Goal: Task Accomplishment & Management: Manage account settings

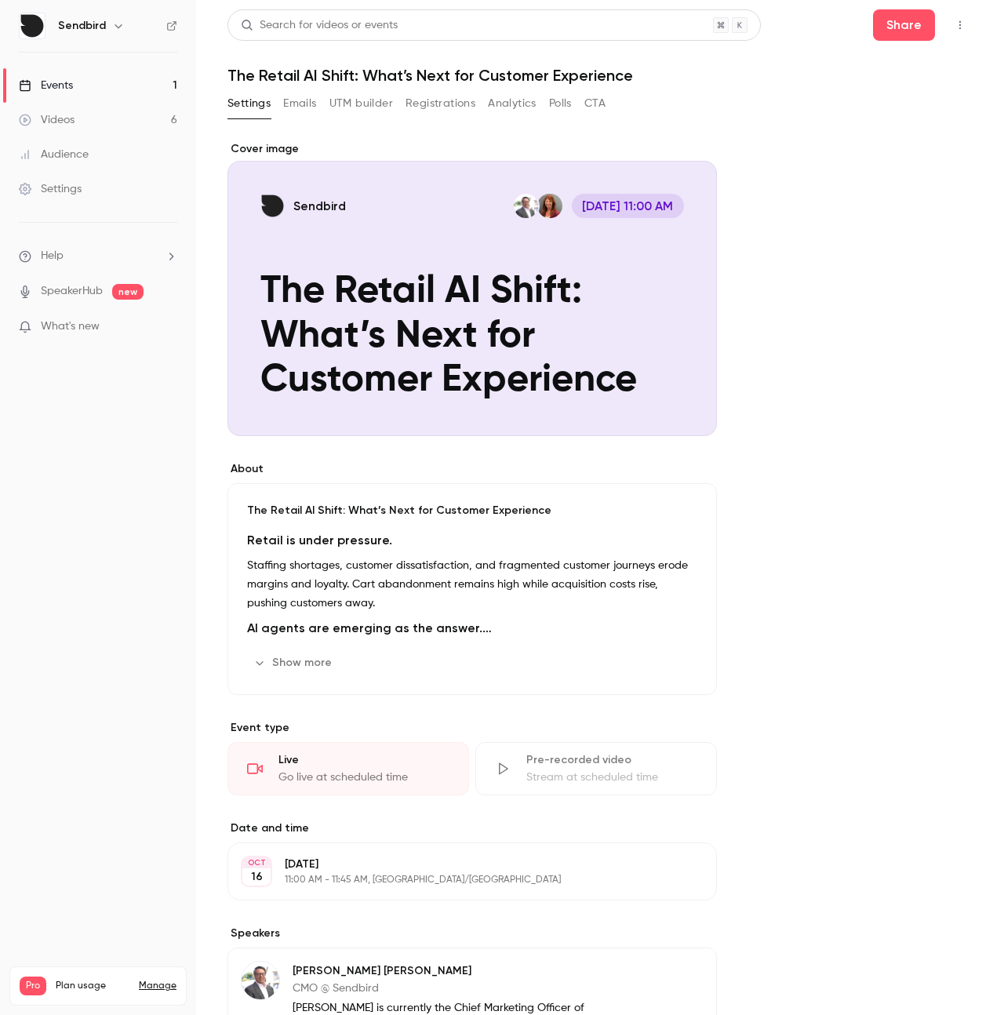
click at [361, 325] on div "Cover image" at bounding box center [473, 288] width 490 height 295
click at [0, 0] on input "Sendbird [DATE] 11:00 AM The Retail AI Shift: What’s Next for Customer Experien…" at bounding box center [0, 0] width 0 height 0
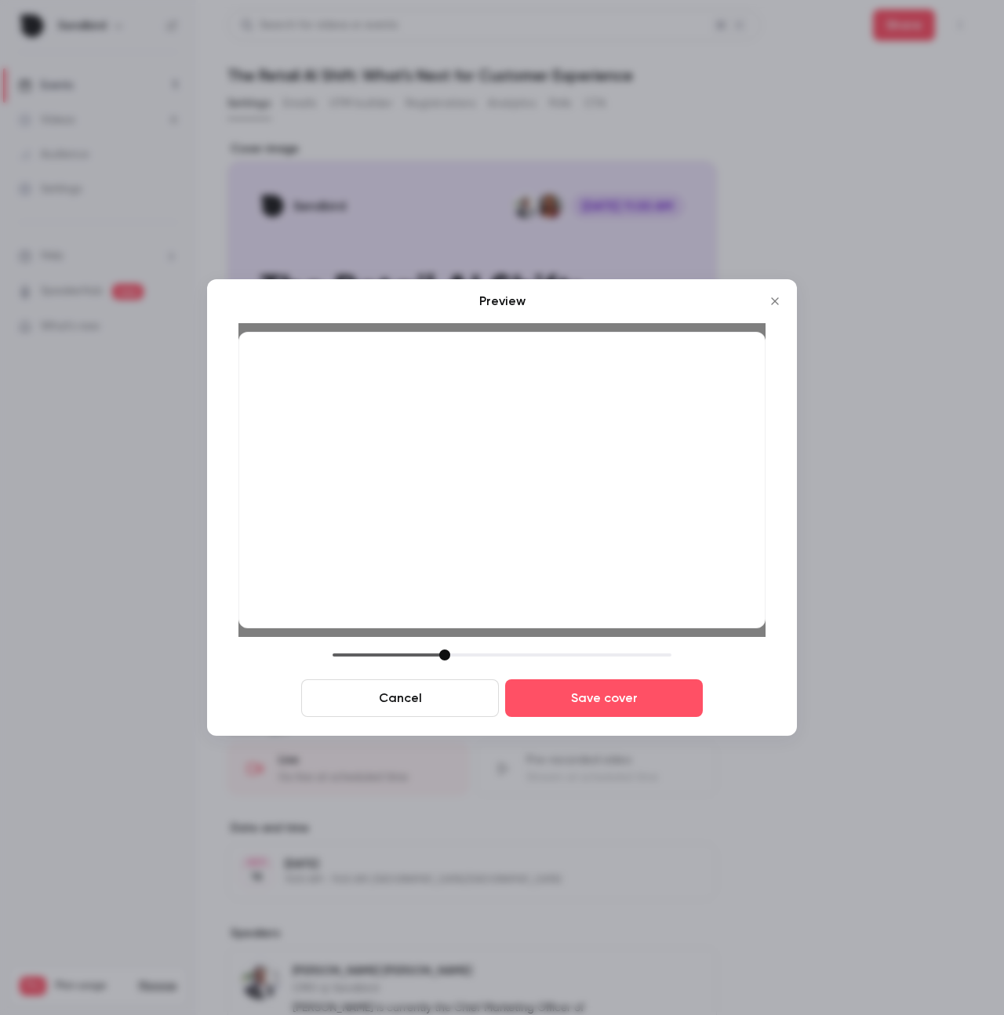
drag, startPoint x: 439, startPoint y: 483, endPoint x: 437, endPoint y: 493, distance: 9.5
click at [436, 490] on div at bounding box center [502, 480] width 527 height 297
click at [774, 302] on icon "Close" at bounding box center [775, 301] width 19 height 13
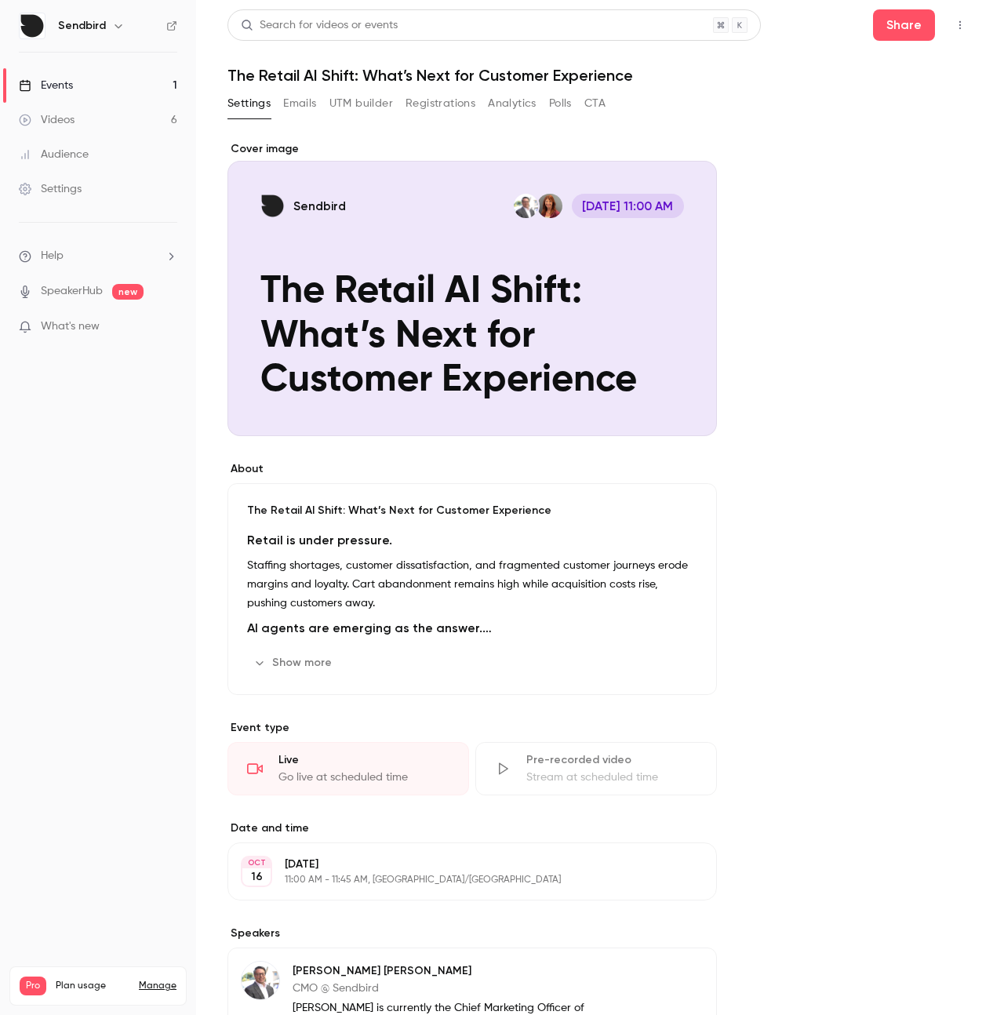
click at [618, 381] on div "Cover image" at bounding box center [473, 288] width 490 height 295
click at [0, 0] on input "Sendbird [DATE] 11:00 AM The Retail AI Shift: What’s Next for Customer Experien…" at bounding box center [0, 0] width 0 height 0
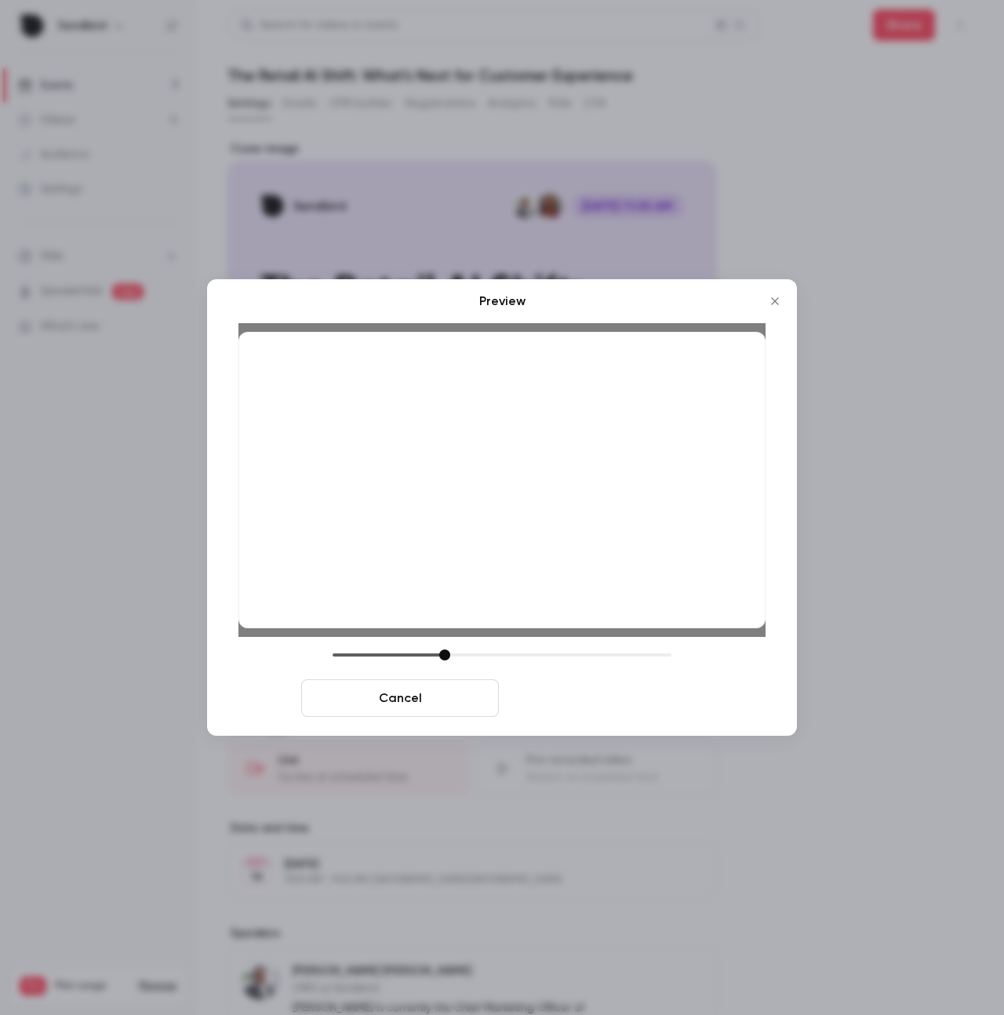
click at [607, 701] on button "Save cover" at bounding box center [604, 699] width 198 height 38
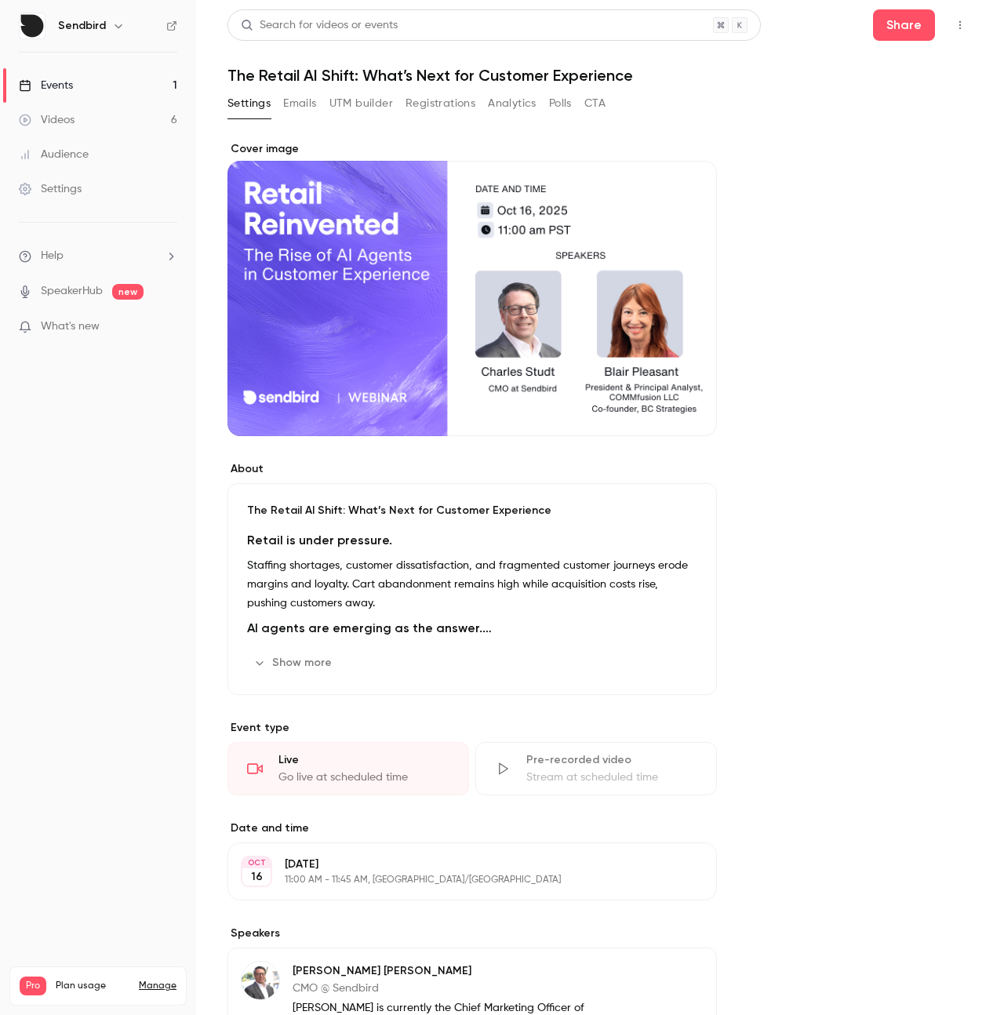
click at [796, 497] on div "About The Retail AI Shift: What’s Next for Customer Experience Retail is under …" at bounding box center [600, 959] width 745 height 1637
click at [466, 519] on div "The Retail AI Shift: What’s Next for Customer Experience Retail is under pressu…" at bounding box center [473, 589] width 490 height 212
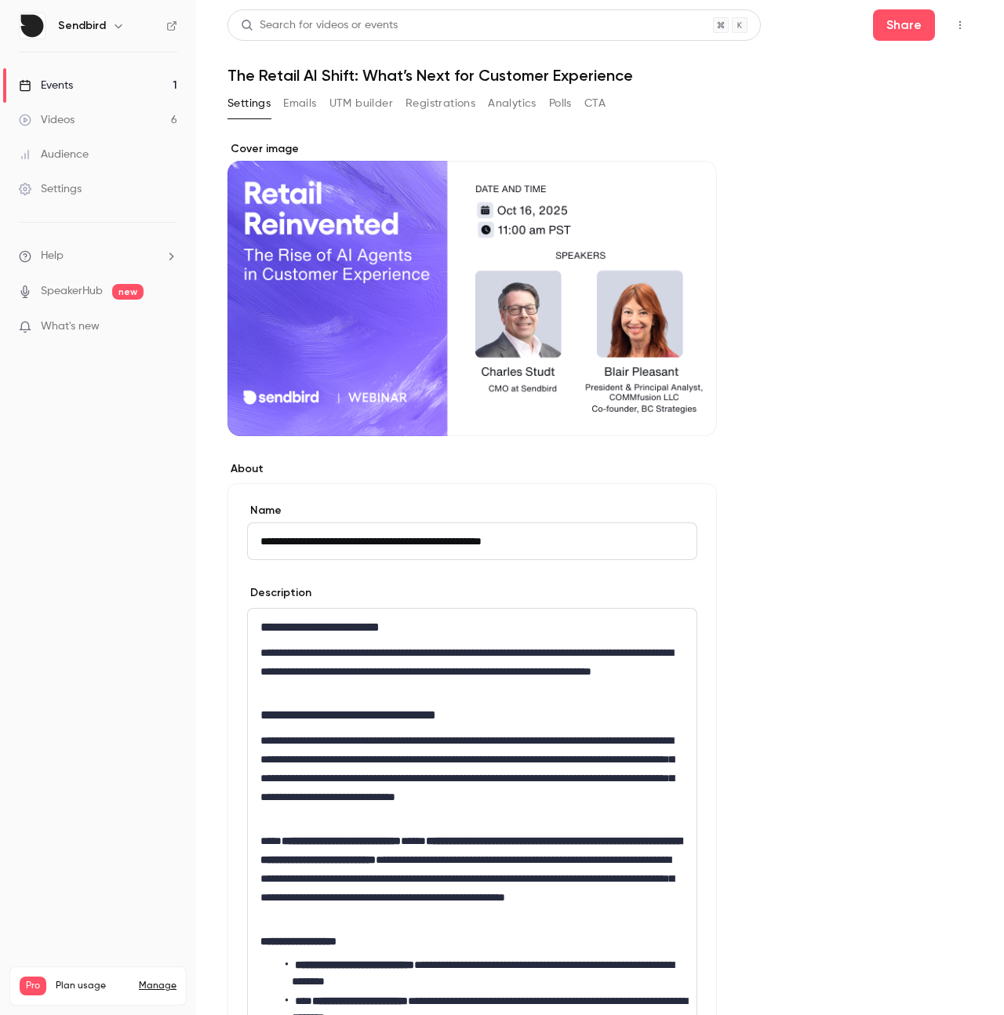
drag, startPoint x: 567, startPoint y: 544, endPoint x: 318, endPoint y: 553, distance: 248.9
click at [318, 553] on input "**********" at bounding box center [472, 542] width 450 height 38
click at [378, 537] on input "**********" at bounding box center [472, 542] width 450 height 38
click at [355, 541] on input "**********" at bounding box center [472, 542] width 450 height 38
type input "**********"
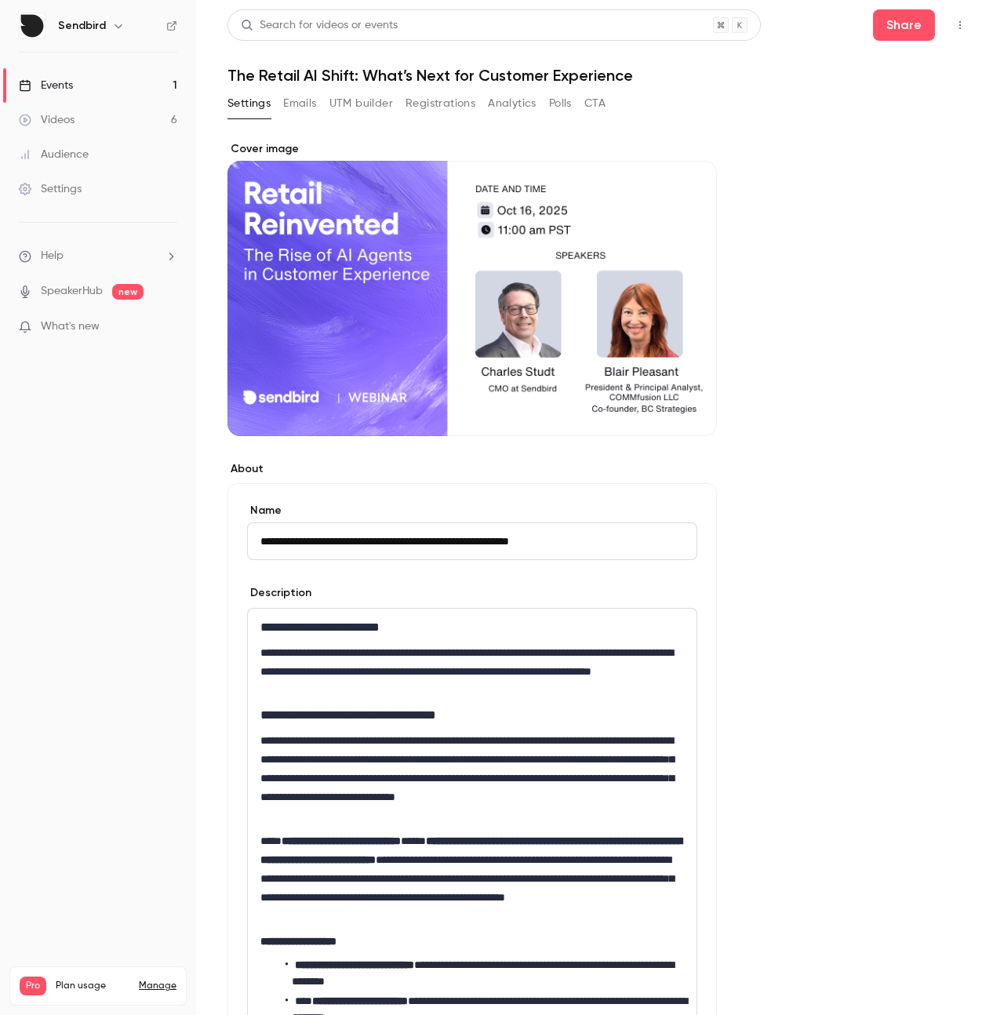
click at [107, 615] on nav "Sendbird Events 1 Videos 6 Audience Settings Help SpeakerHub new What's new Pro…" at bounding box center [98, 507] width 196 height 1015
click at [373, 716] on h2 "**********" at bounding box center [473, 715] width 424 height 19
click at [897, 28] on button "Share" at bounding box center [904, 24] width 62 height 31
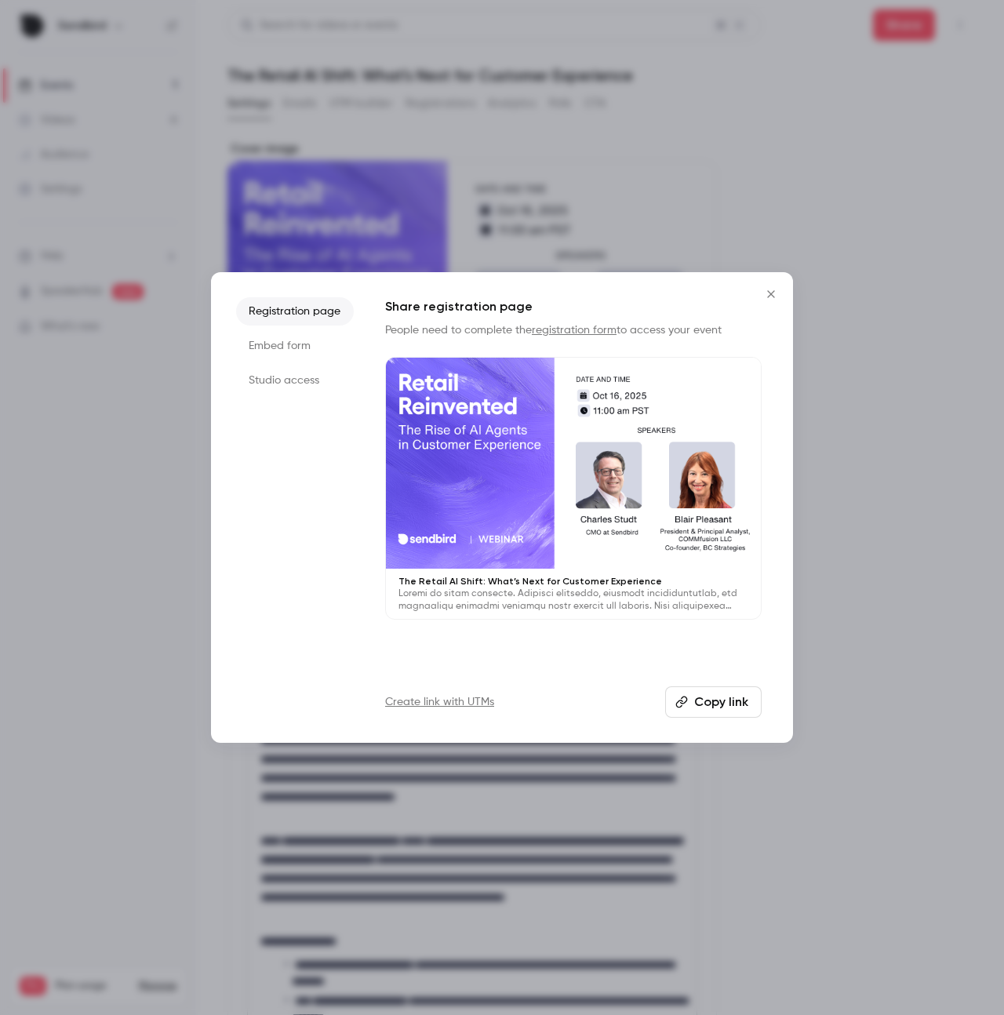
click at [690, 701] on button "Copy link" at bounding box center [713, 702] width 97 height 31
click at [771, 294] on icon "Close" at bounding box center [770, 293] width 7 height 7
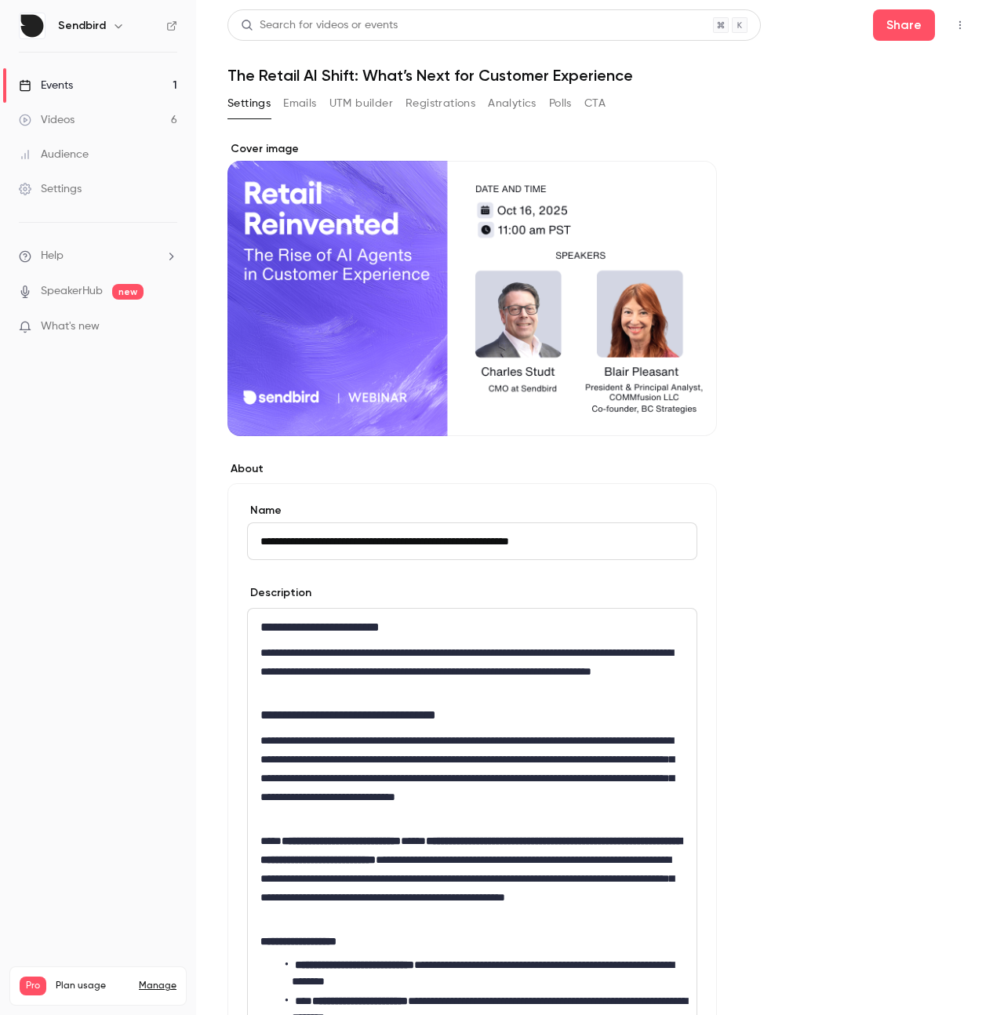
scroll to position [1252, 0]
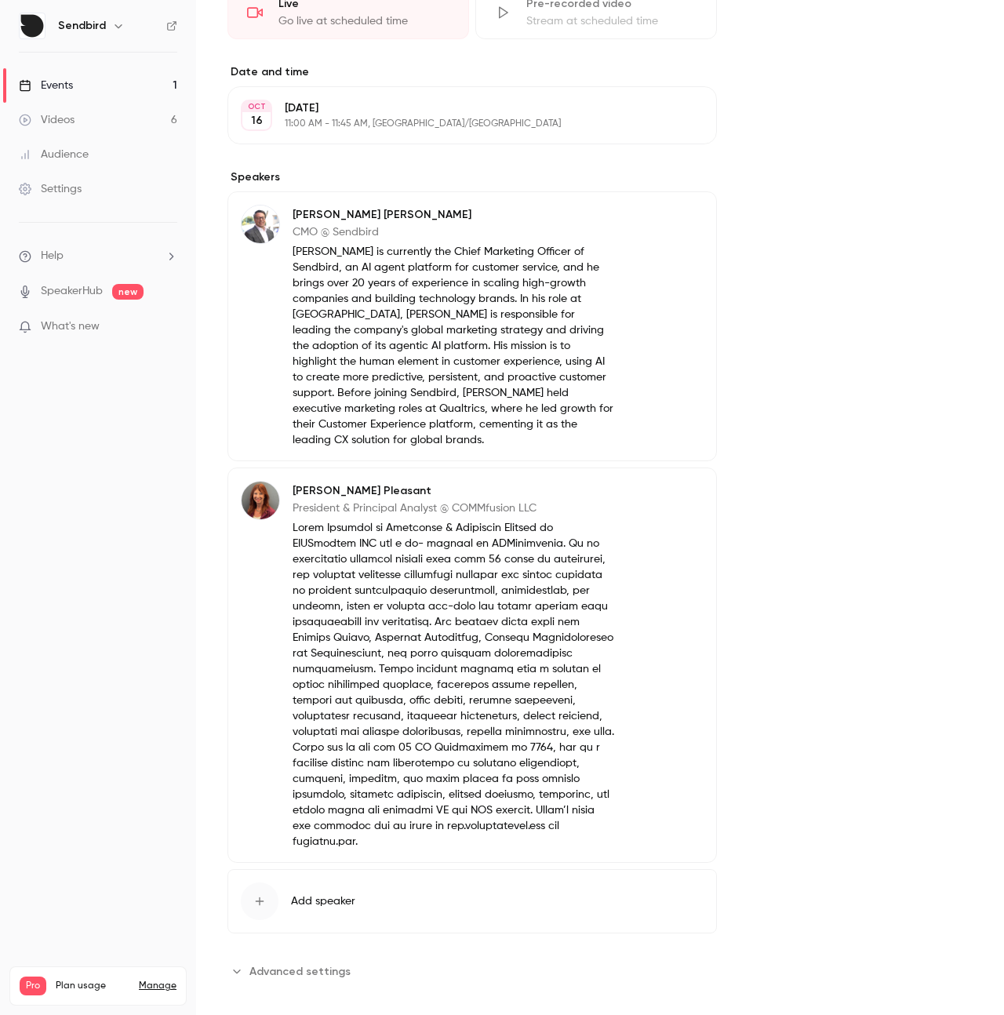
click at [328, 516] on p "President & Principal Analyst @ COMMfusion LLC" at bounding box center [454, 509] width 322 height 16
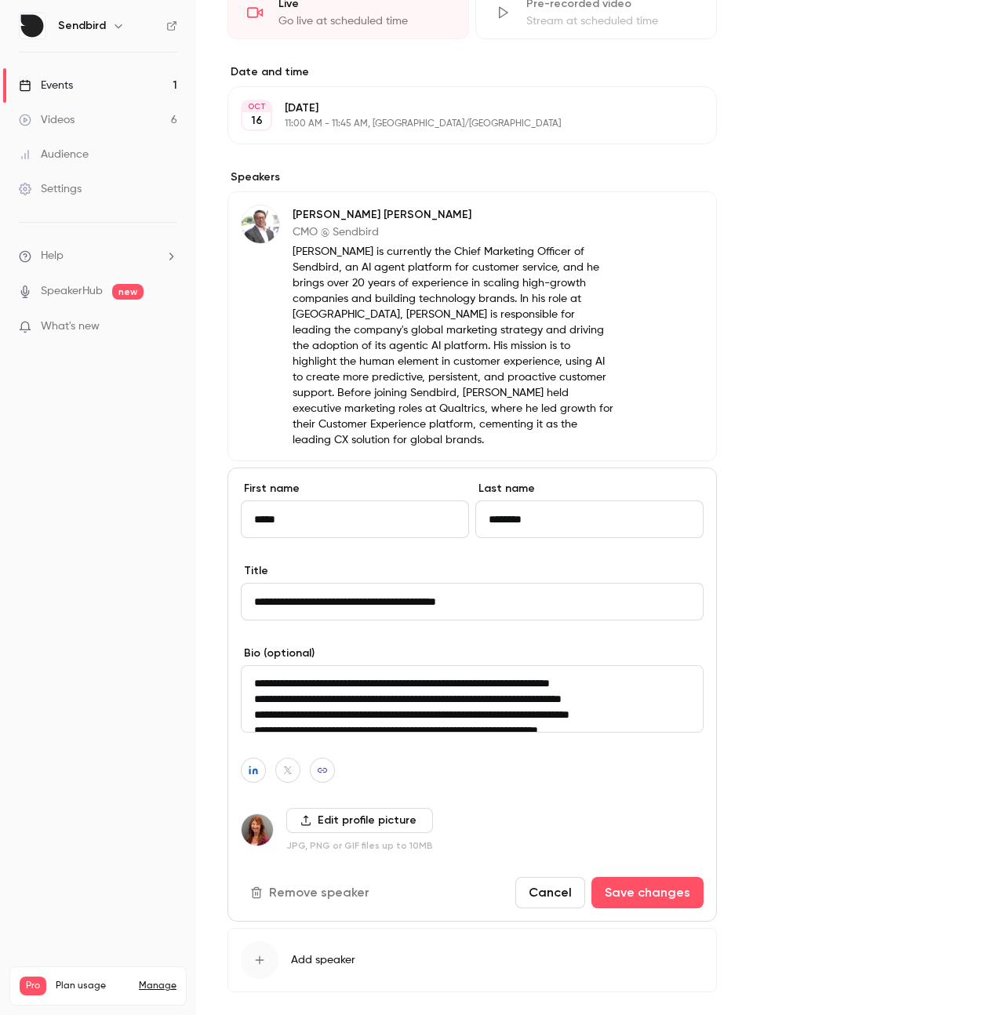
click at [245, 769] on button "button" at bounding box center [253, 770] width 25 height 25
click at [330, 733] on icon "button" at bounding box center [334, 733] width 9 height 9
click at [261, 773] on button "button" at bounding box center [253, 770] width 25 height 25
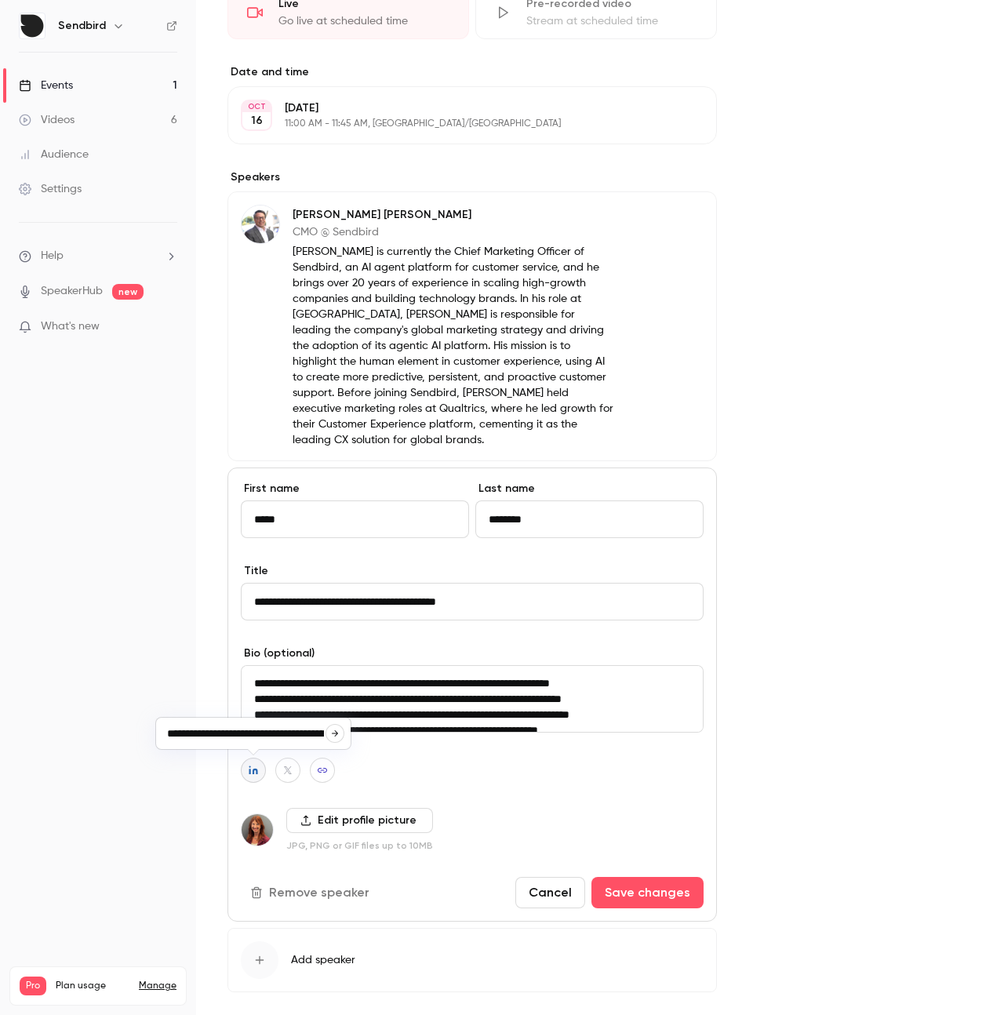
scroll to position [0, 43]
click at [253, 736] on input "**********" at bounding box center [246, 734] width 160 height 14
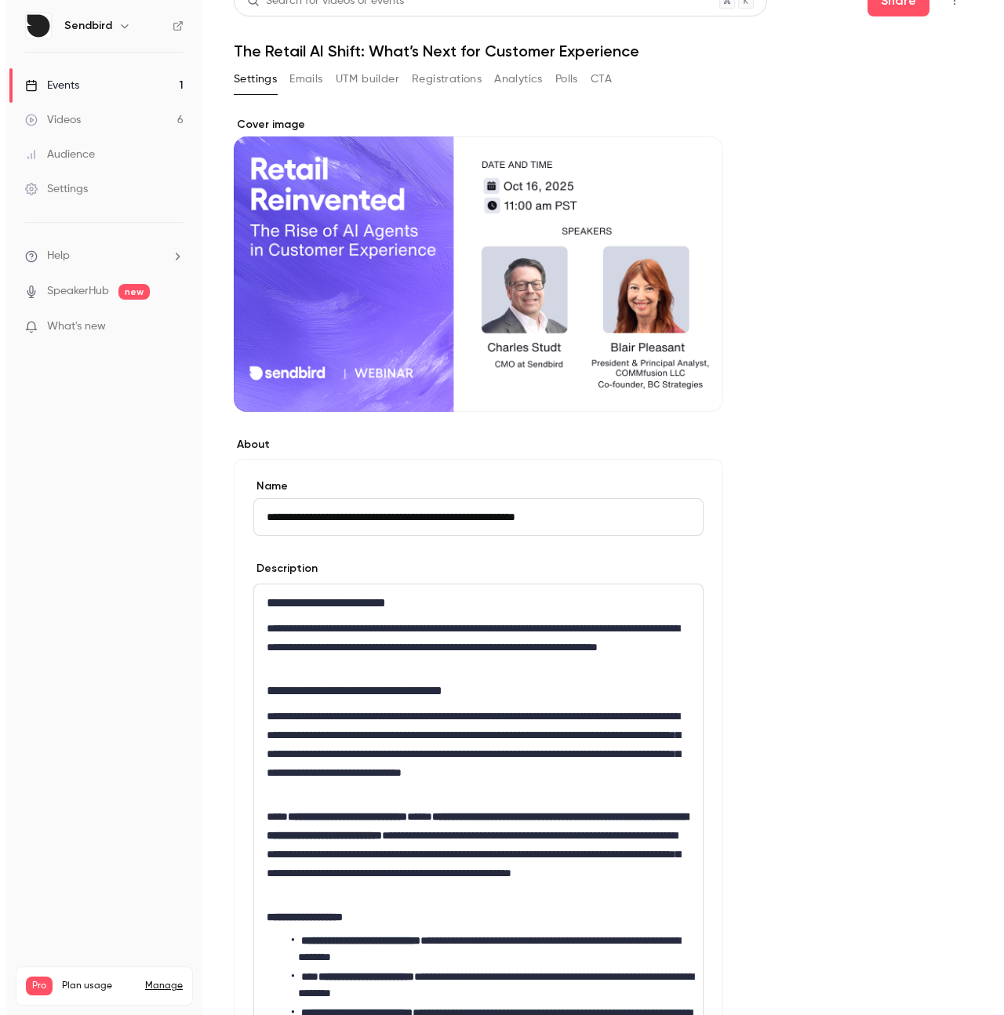
scroll to position [0, 0]
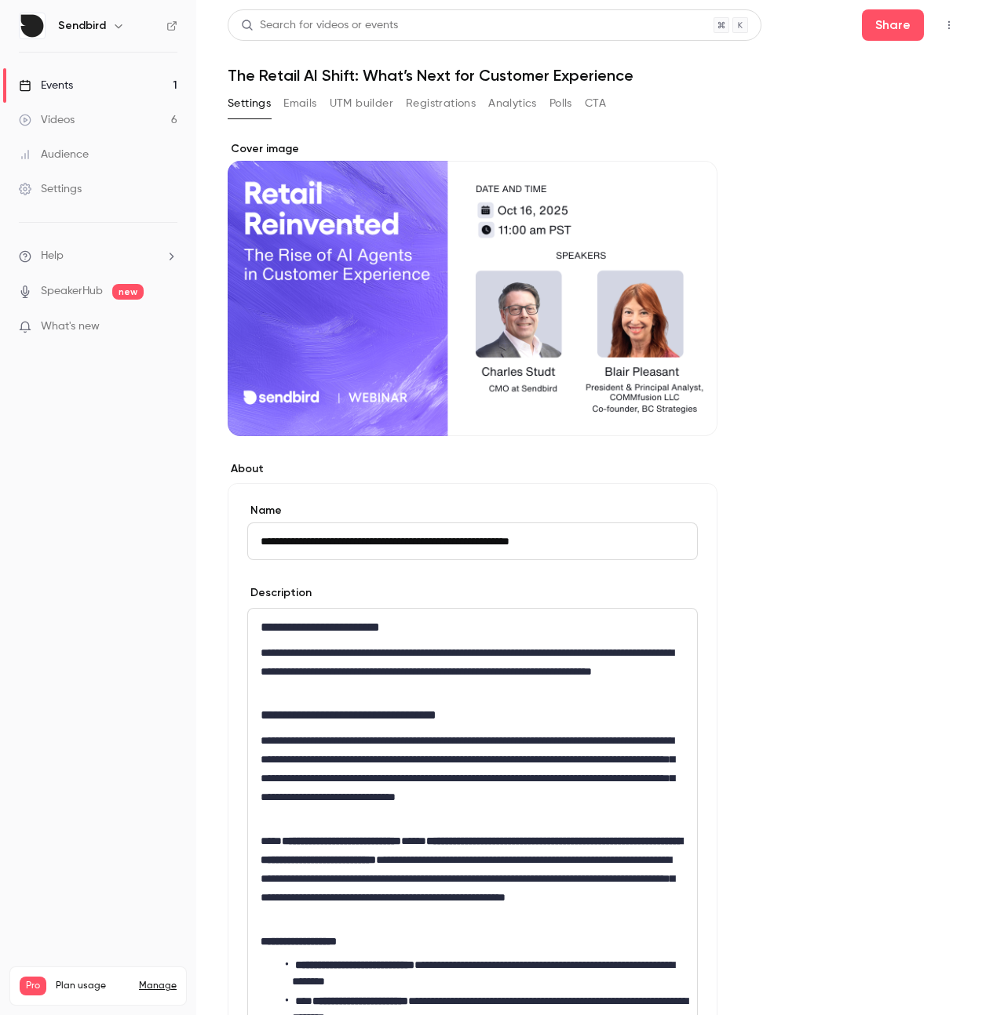
click at [516, 314] on div "Cover image" at bounding box center [473, 288] width 490 height 295
click at [0, 0] on input "Cover image" at bounding box center [0, 0] width 0 height 0
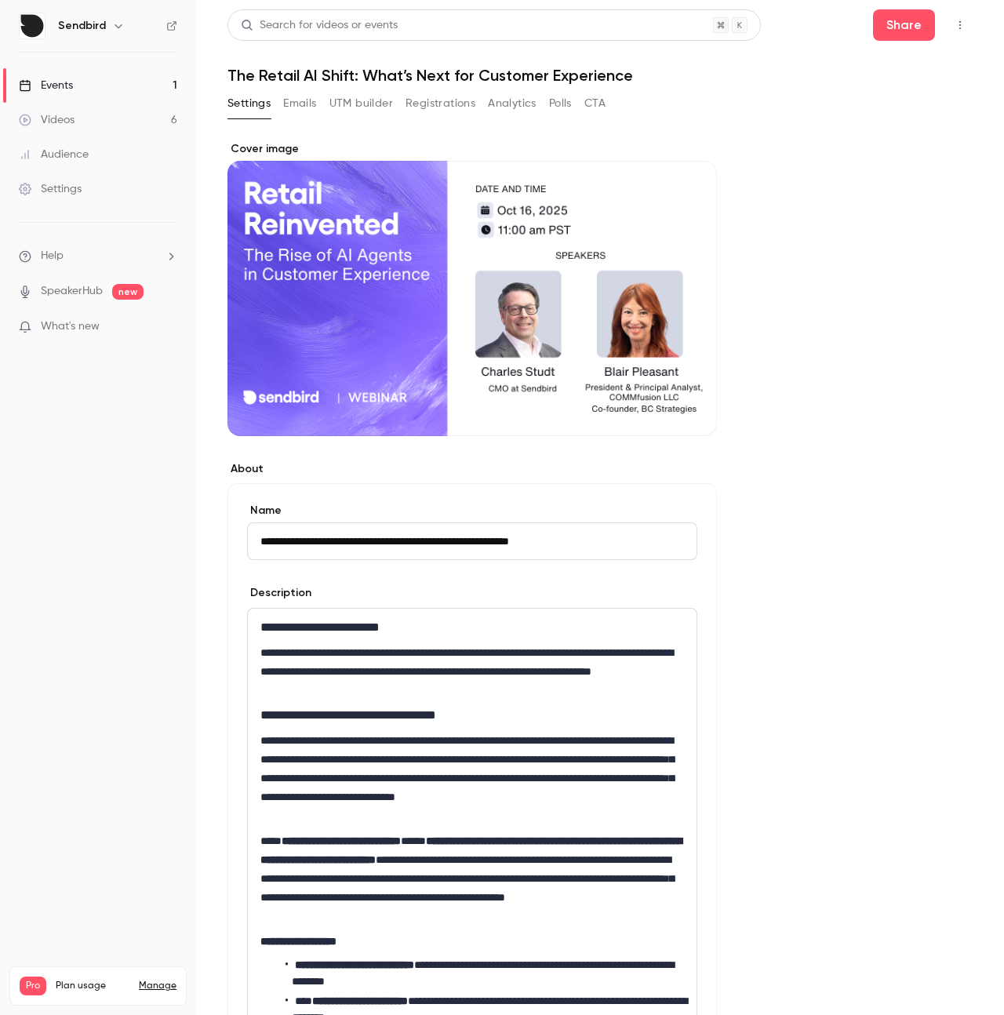
click at [523, 311] on div "Cover image" at bounding box center [473, 288] width 490 height 295
click at [0, 0] on input "Cover image" at bounding box center [0, 0] width 0 height 0
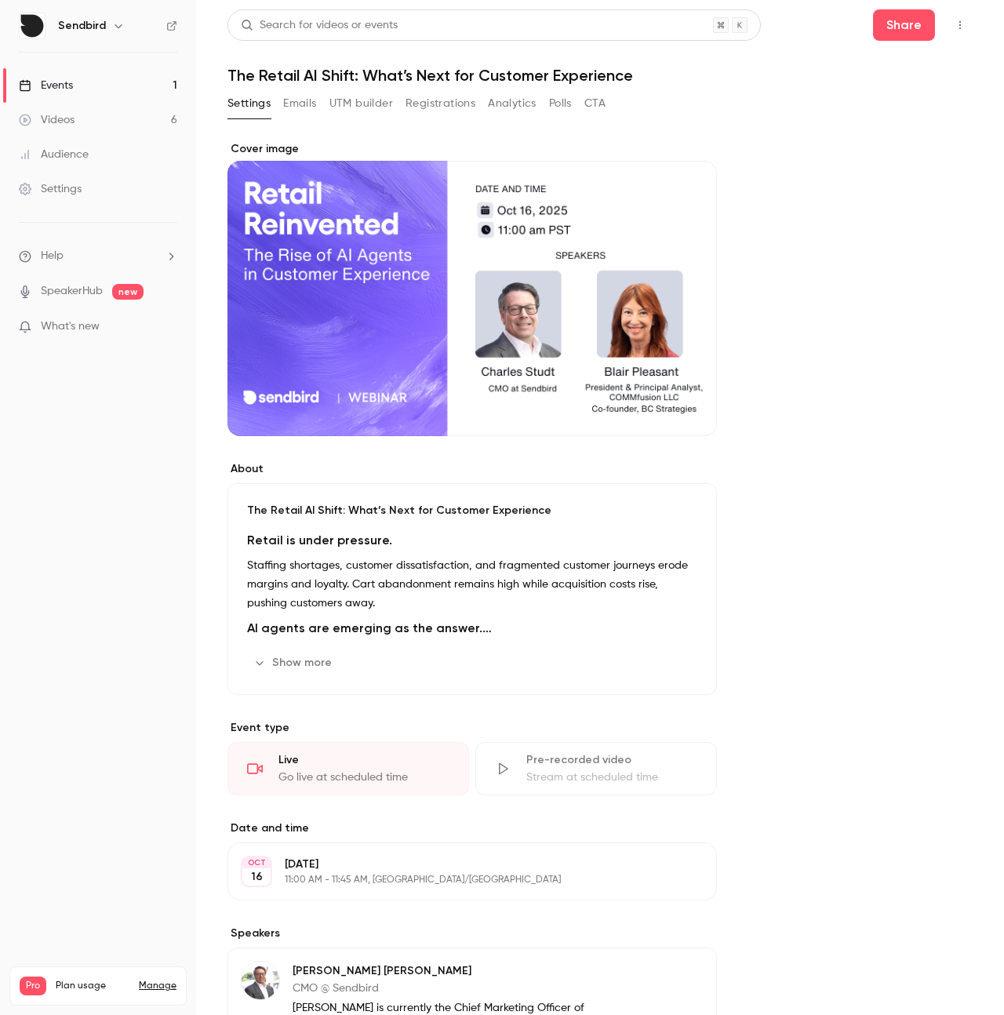
click at [347, 69] on h1 "The Retail AI Shift: What’s Next for Customer Experience" at bounding box center [600, 75] width 745 height 19
click at [687, 410] on icon "Cover image" at bounding box center [688, 408] width 17 height 13
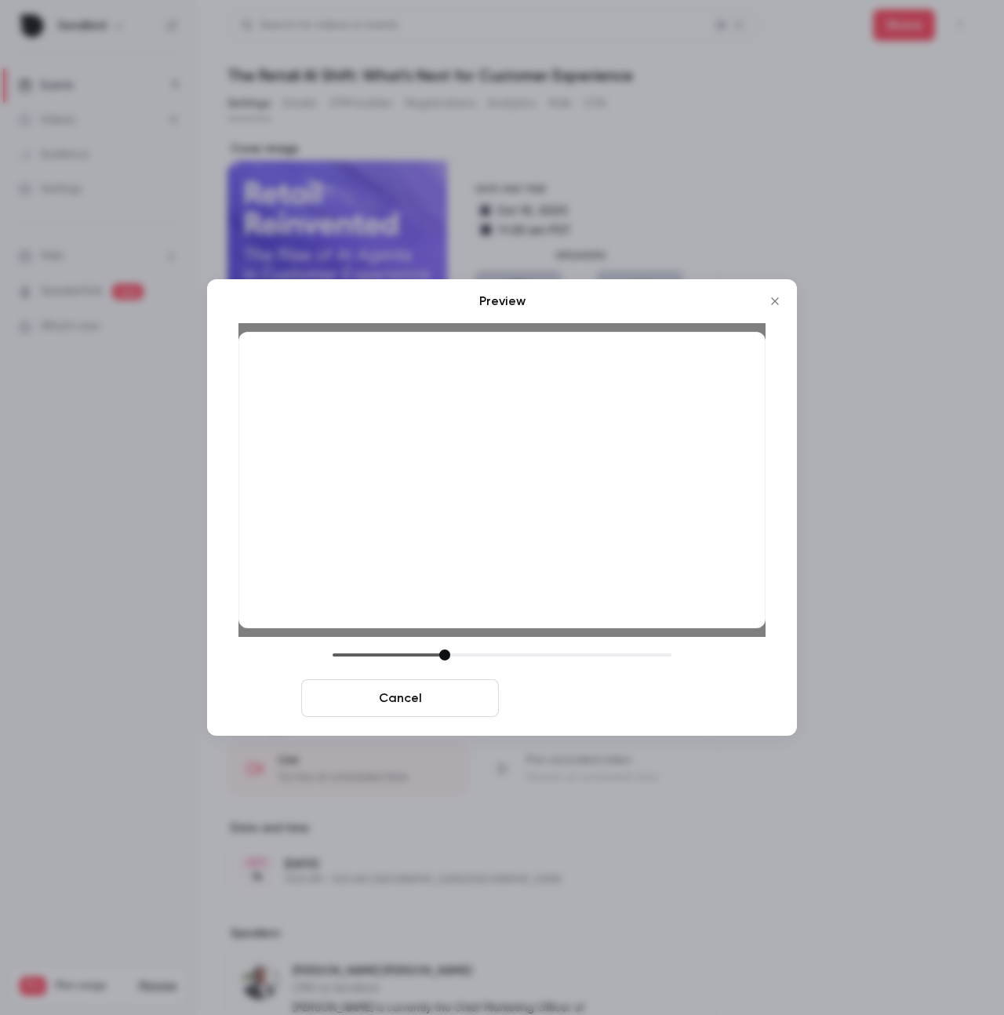
click at [578, 712] on button "Save cover" at bounding box center [604, 699] width 198 height 38
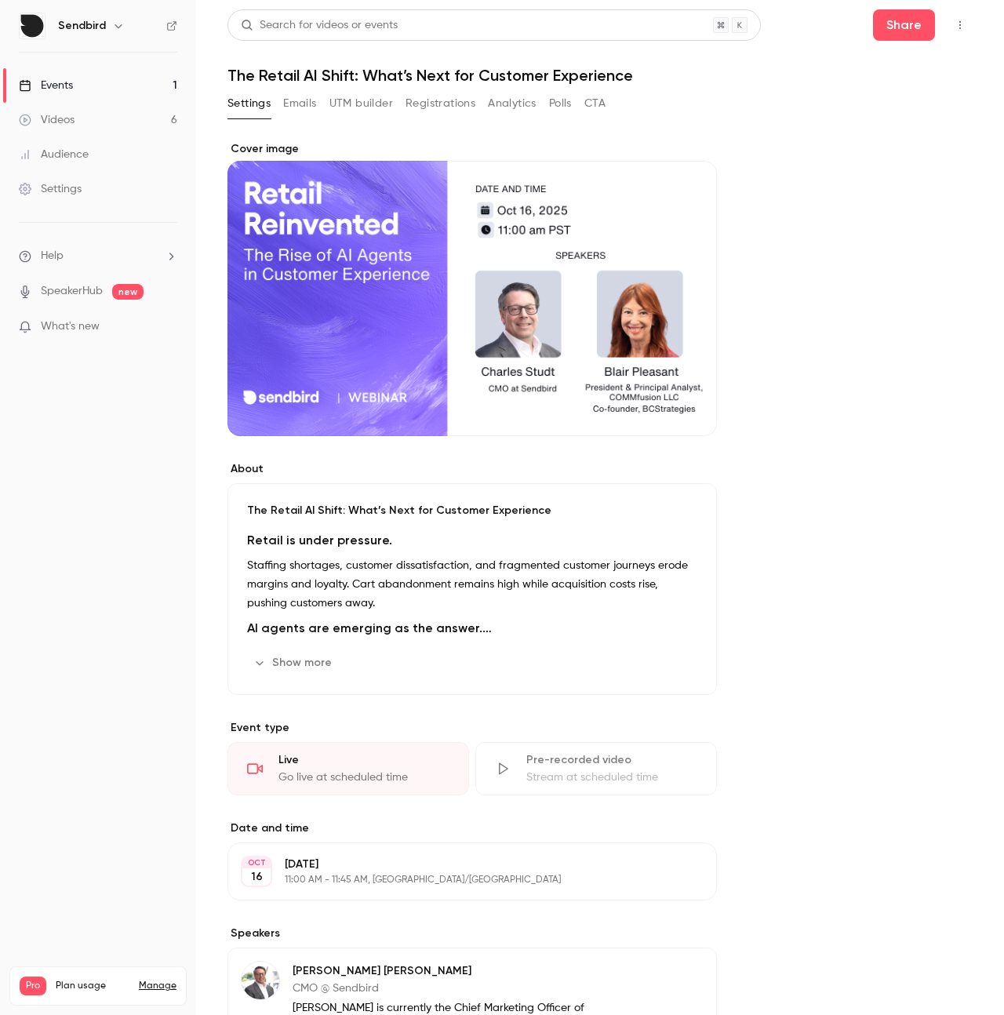
click at [334, 60] on header "Search for videos or events Share The Retail AI Shift: What’s Next for Customer…" at bounding box center [600, 46] width 745 height 75
click at [274, 71] on h1 "The Retail AI Shift: What’s Next for Customer Experience" at bounding box center [600, 75] width 745 height 19
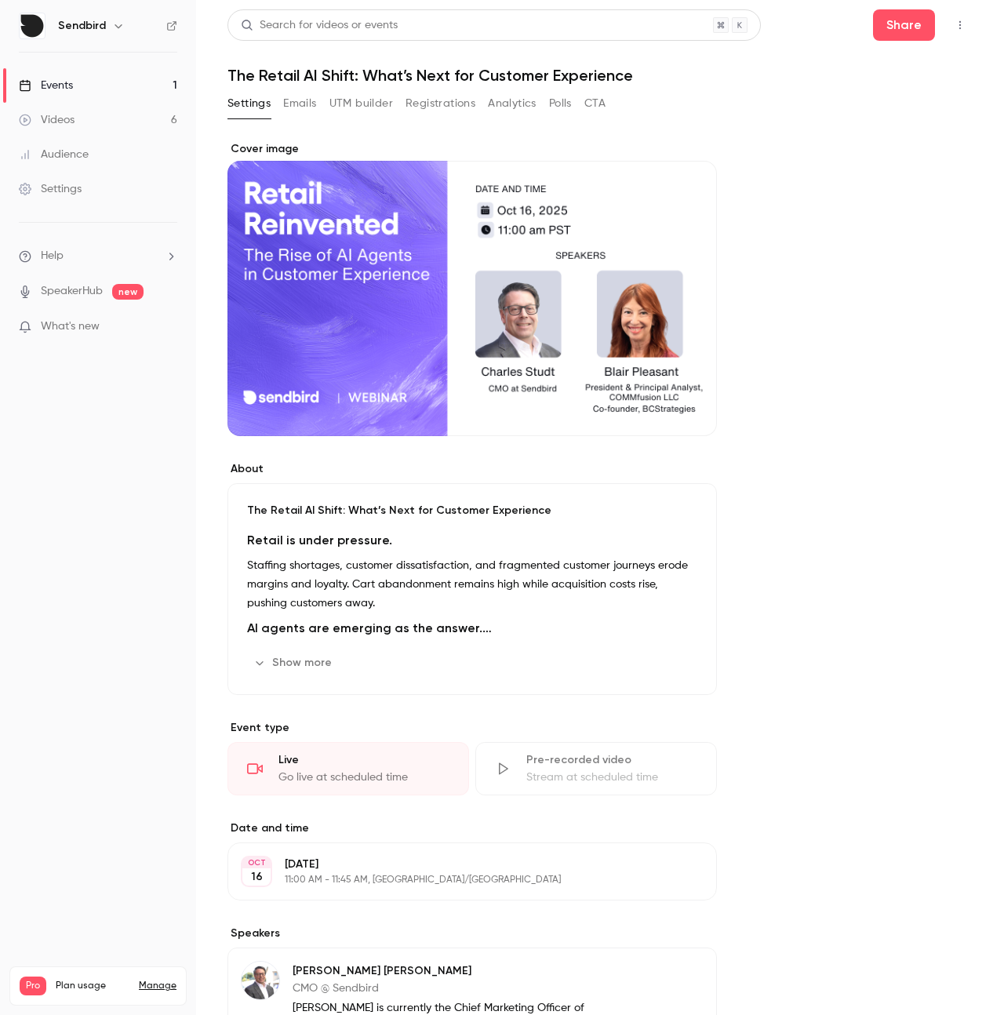
click at [337, 75] on h1 "The Retail AI Shift: What’s Next for Customer Experience" at bounding box center [600, 75] width 745 height 19
click at [338, 494] on div "The Retail AI Shift: What’s Next for Customer Experience Retail is under pressu…" at bounding box center [473, 589] width 490 height 212
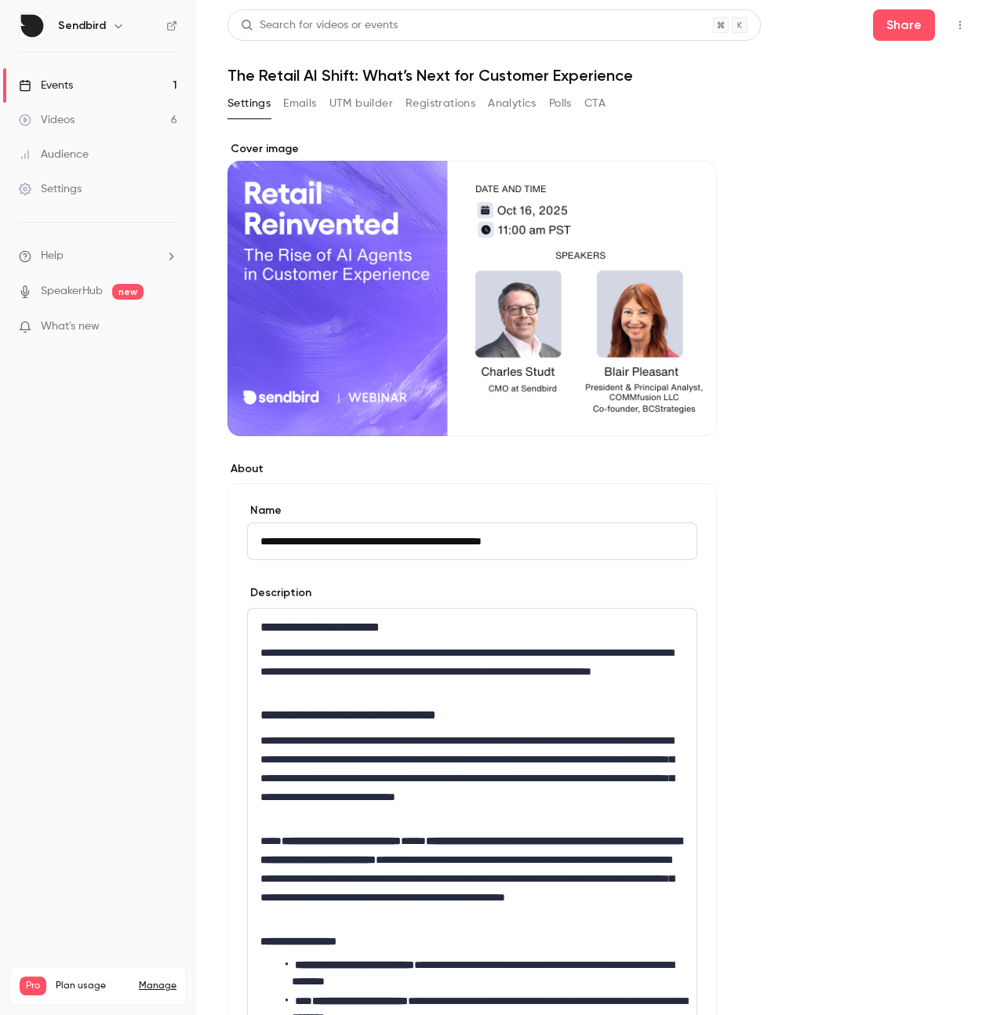
click at [343, 541] on input "**********" at bounding box center [472, 542] width 450 height 38
type input "*"
type input "**********"
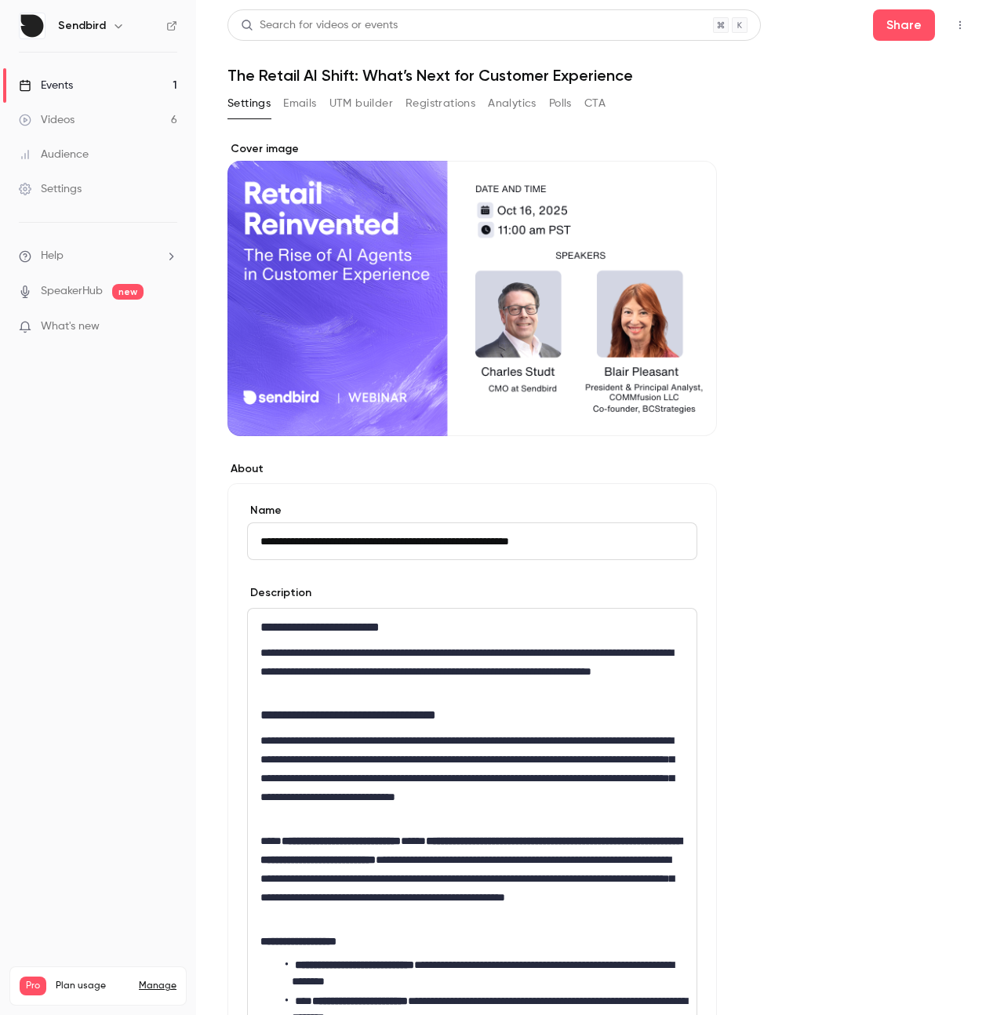
click at [167, 583] on nav "Sendbird Events 1 Videos 6 Audience Settings Help SpeakerHub new What's new Pro…" at bounding box center [98, 507] width 196 height 1015
click at [524, 647] on p "**********" at bounding box center [473, 671] width 424 height 56
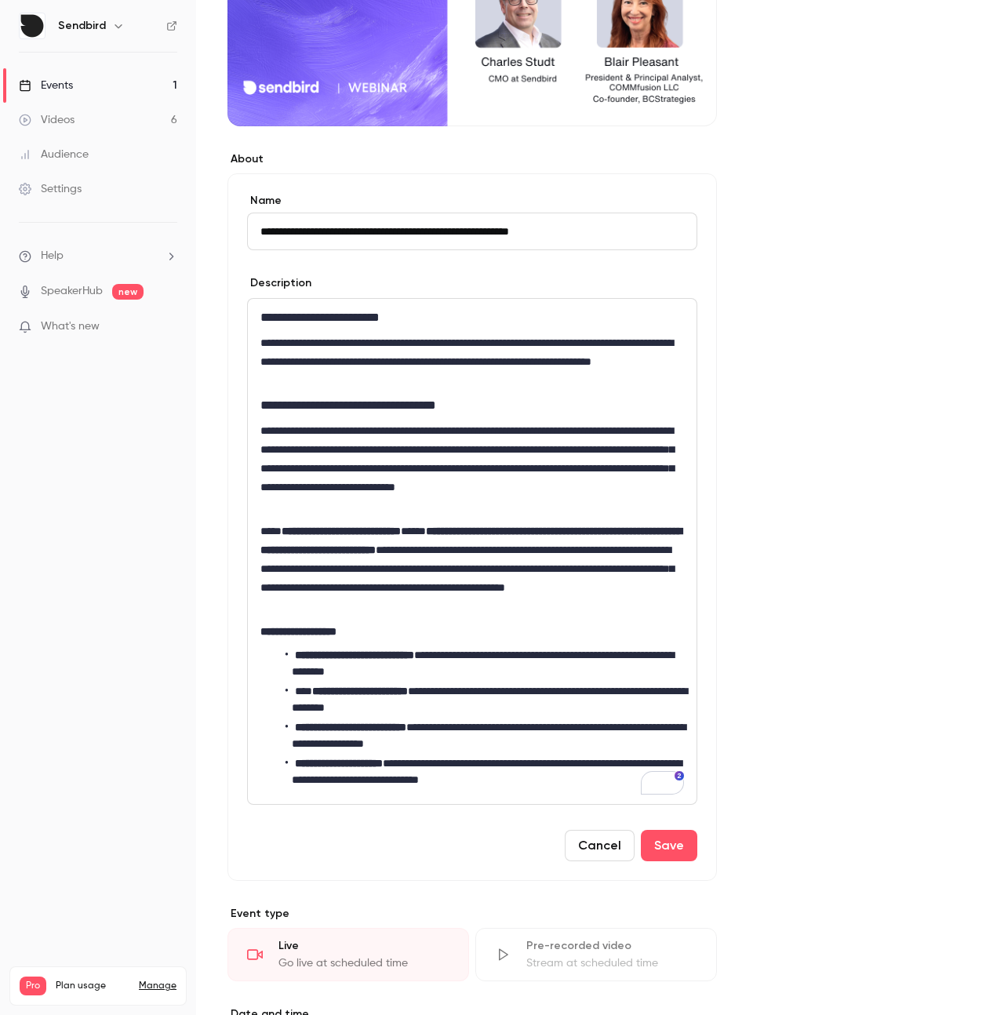
scroll to position [638, 0]
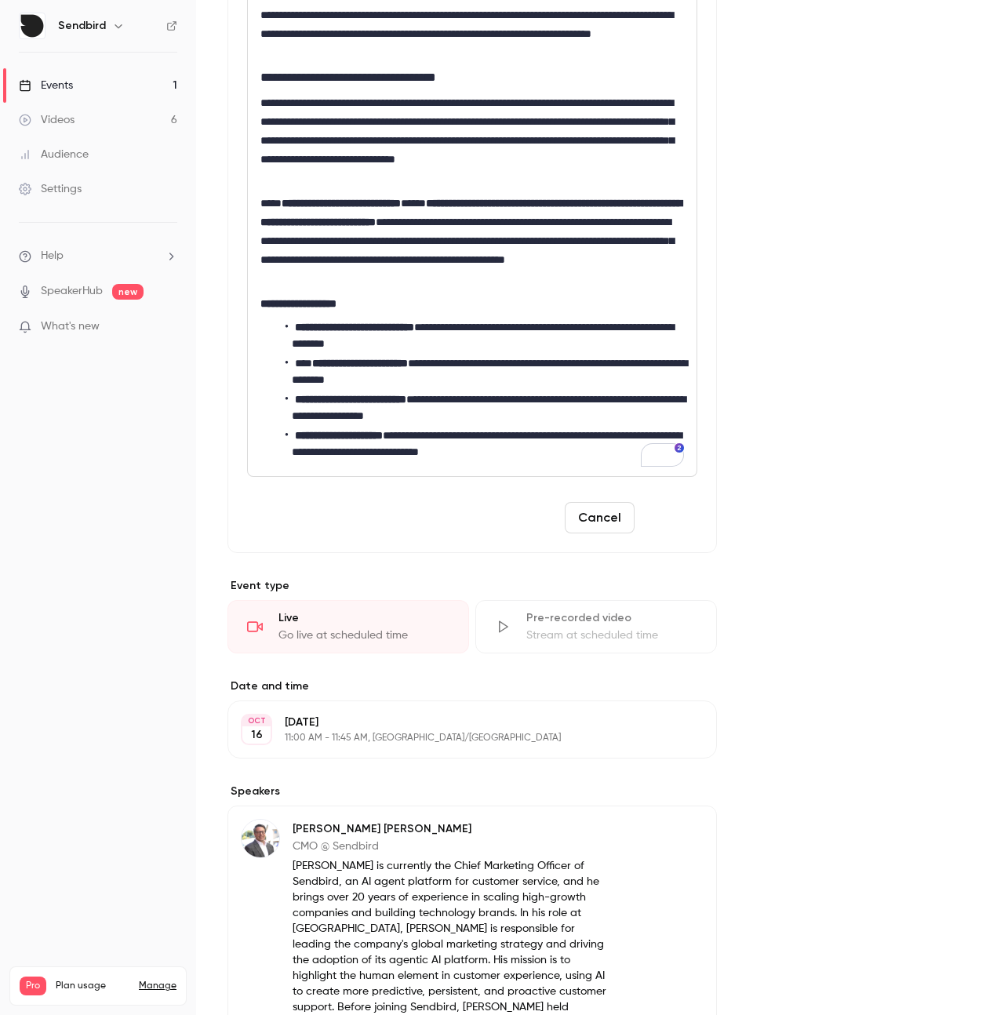
click at [681, 532] on button "Save" at bounding box center [669, 517] width 56 height 31
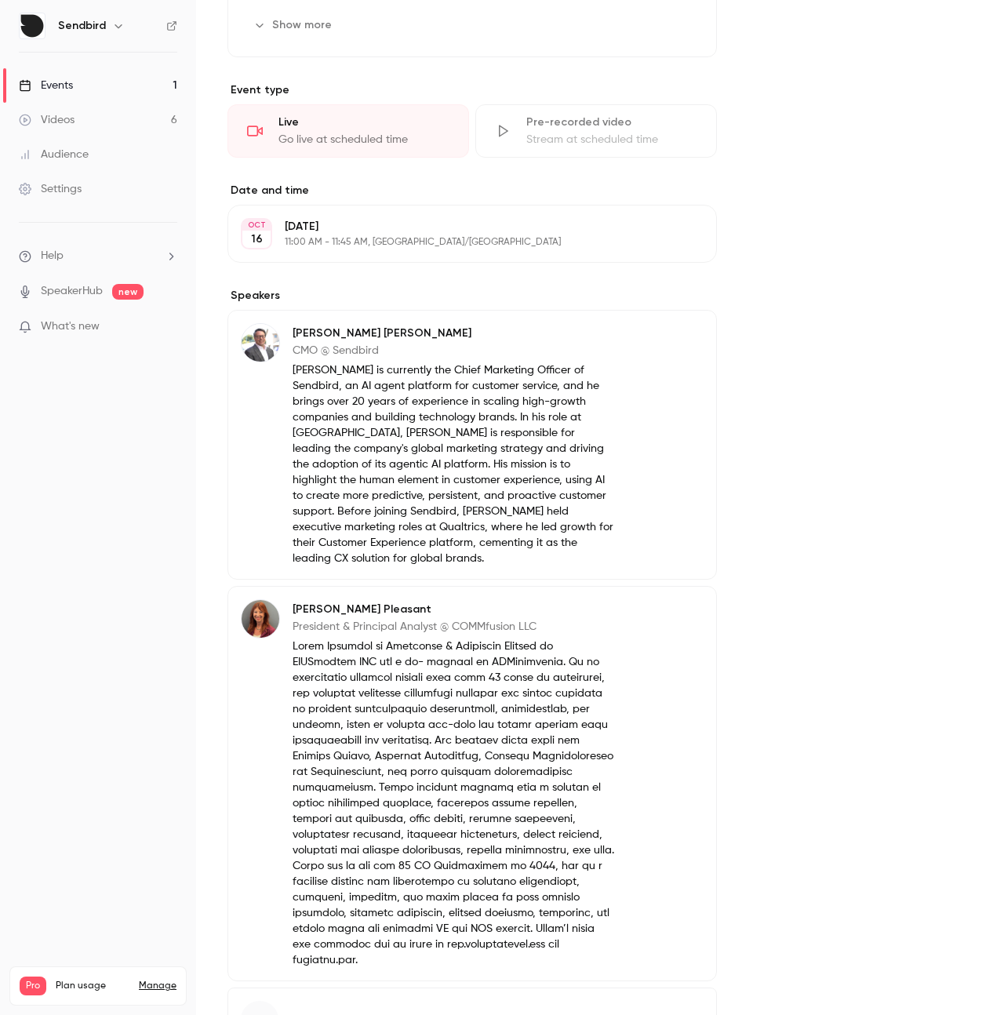
click at [682, 519] on div "Charles Studt CMO @ Sendbird Charles Studt is currently the Chief Marketing Off…" at bounding box center [473, 445] width 490 height 270
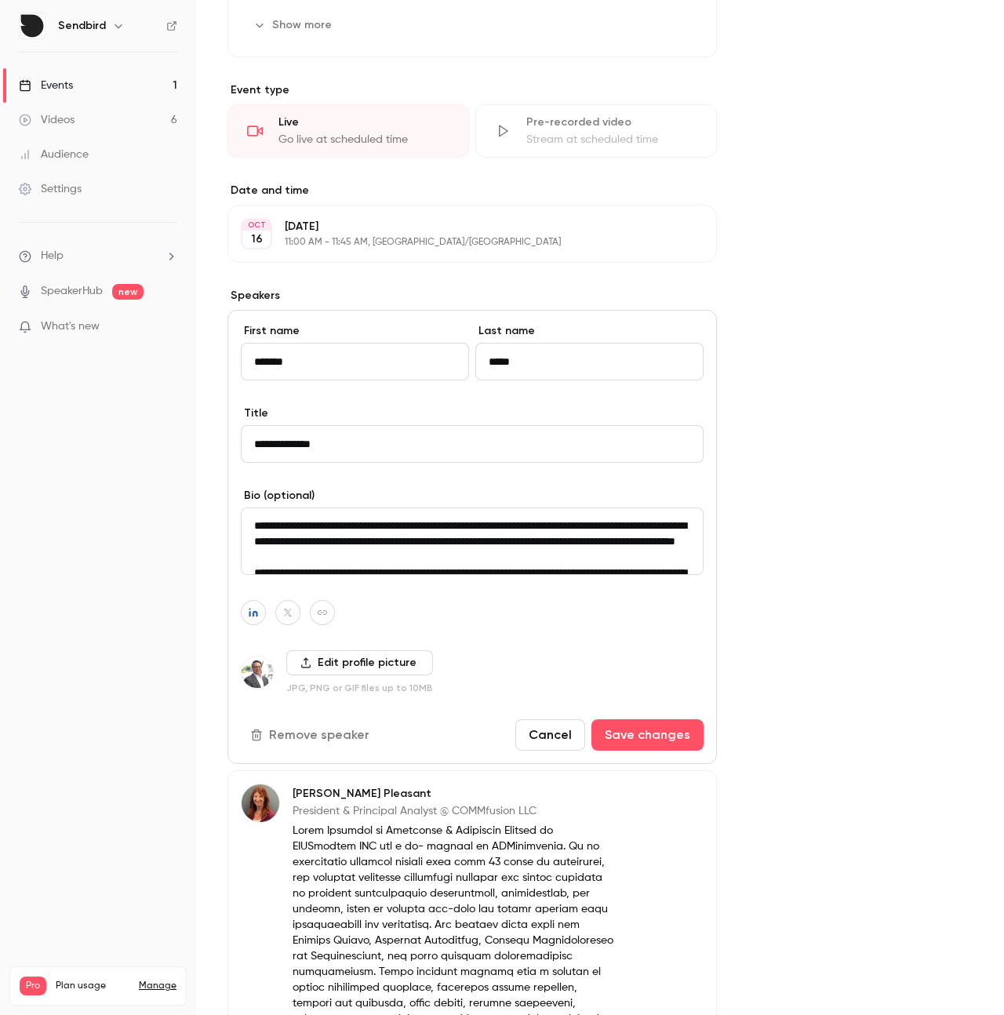
click at [811, 464] on div "About Retail Reinvented: The Rise of AI Agents in Customer Experience Retail is…" at bounding box center [600, 413] width 745 height 1821
click at [561, 736] on button "Cancel" at bounding box center [551, 735] width 70 height 31
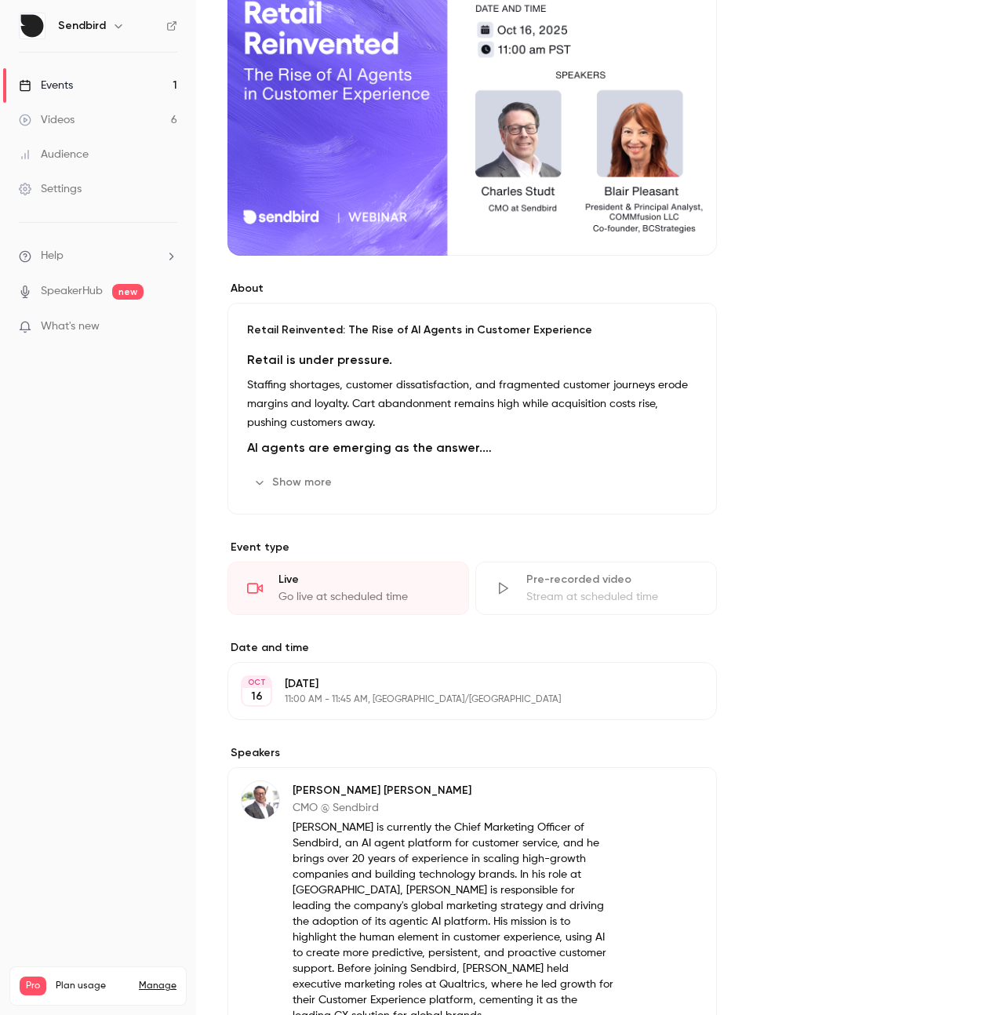
scroll to position [0, 0]
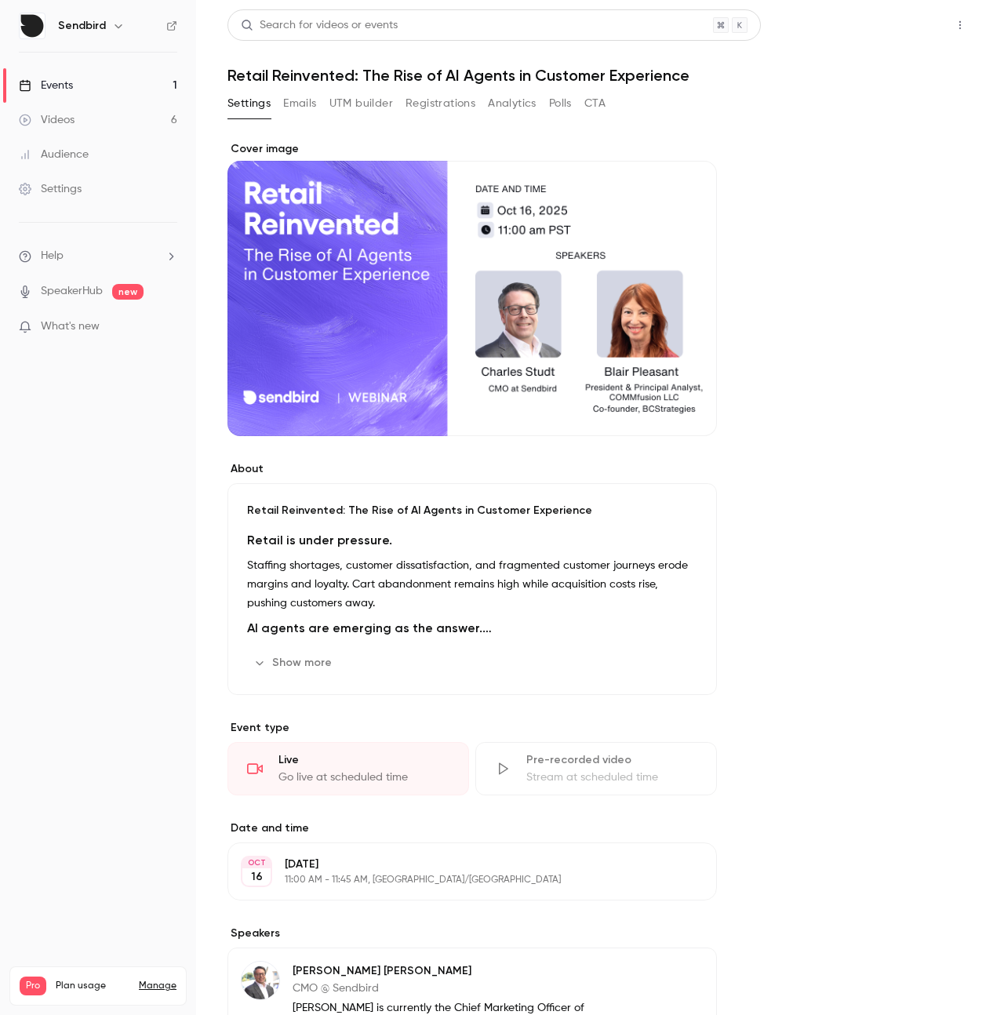
click at [898, 32] on button "Share" at bounding box center [904, 24] width 62 height 31
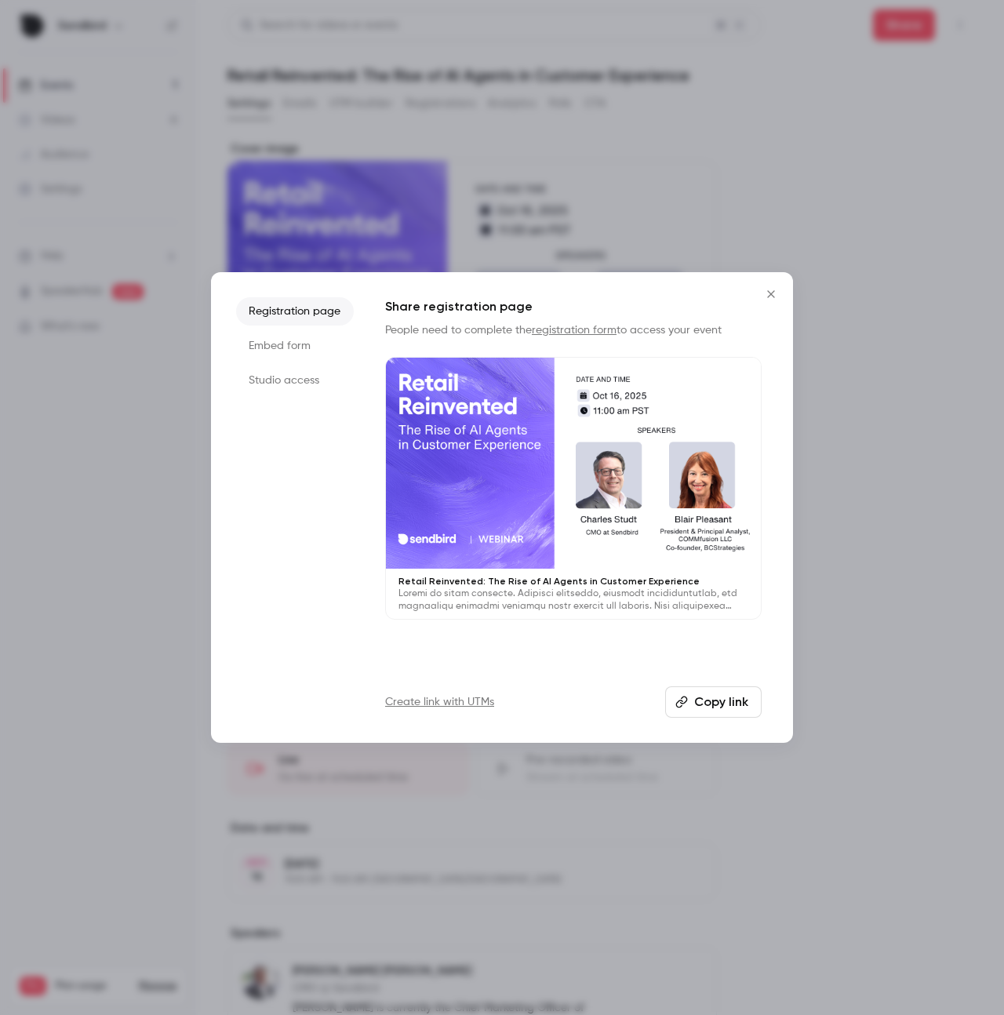
click at [630, 490] on div at bounding box center [573, 463] width 375 height 211
click at [777, 300] on button "Close" at bounding box center [771, 294] width 31 height 31
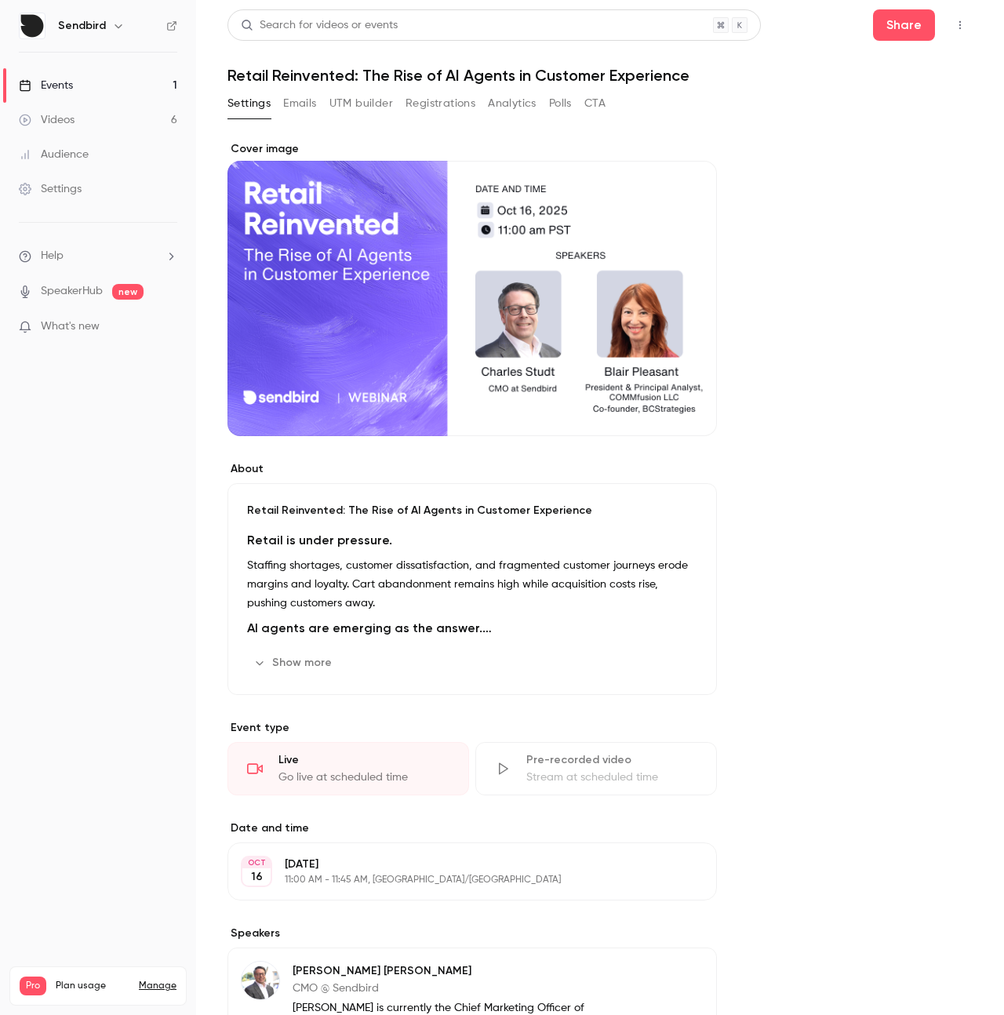
click at [954, 20] on icon "button" at bounding box center [960, 25] width 13 height 11
click at [302, 97] on div at bounding box center [502, 507] width 1004 height 1015
click at [302, 101] on button "Emails" at bounding box center [299, 103] width 33 height 25
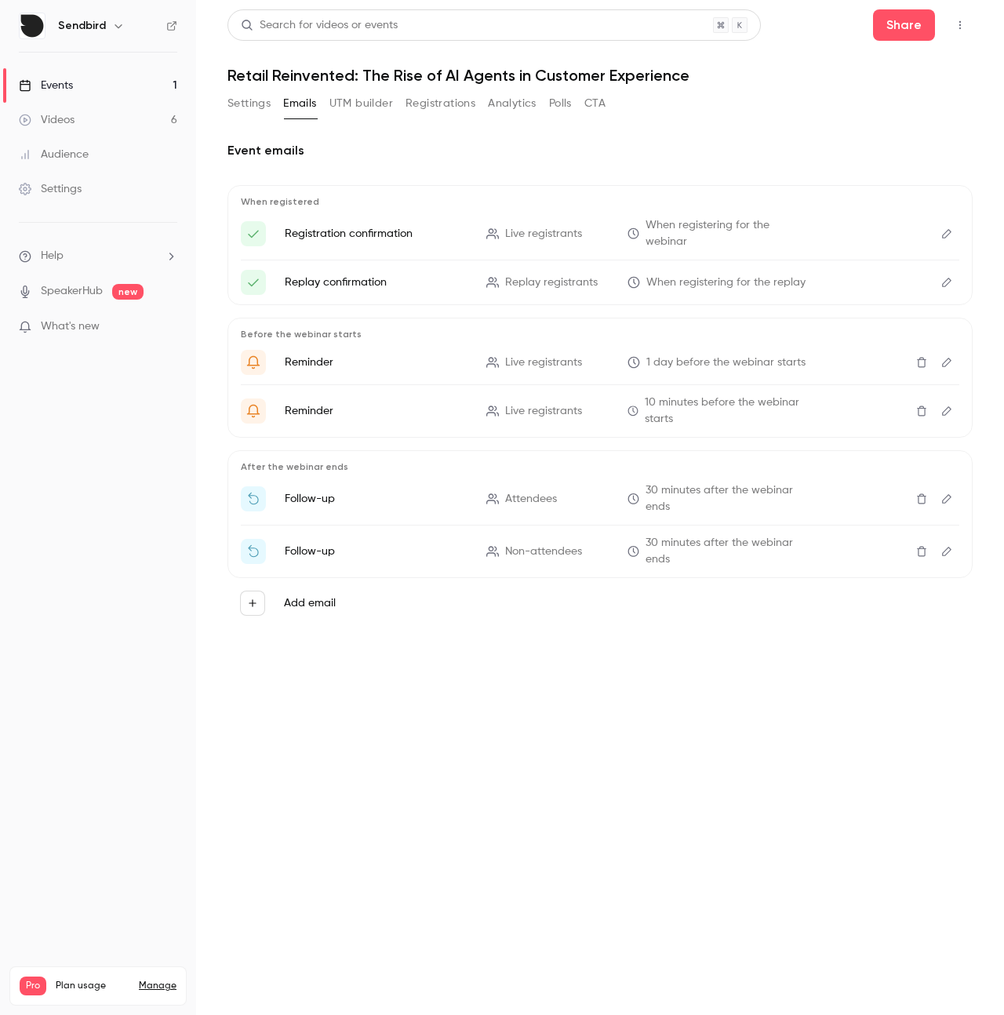
click at [369, 107] on button "UTM builder" at bounding box center [362, 103] width 64 height 25
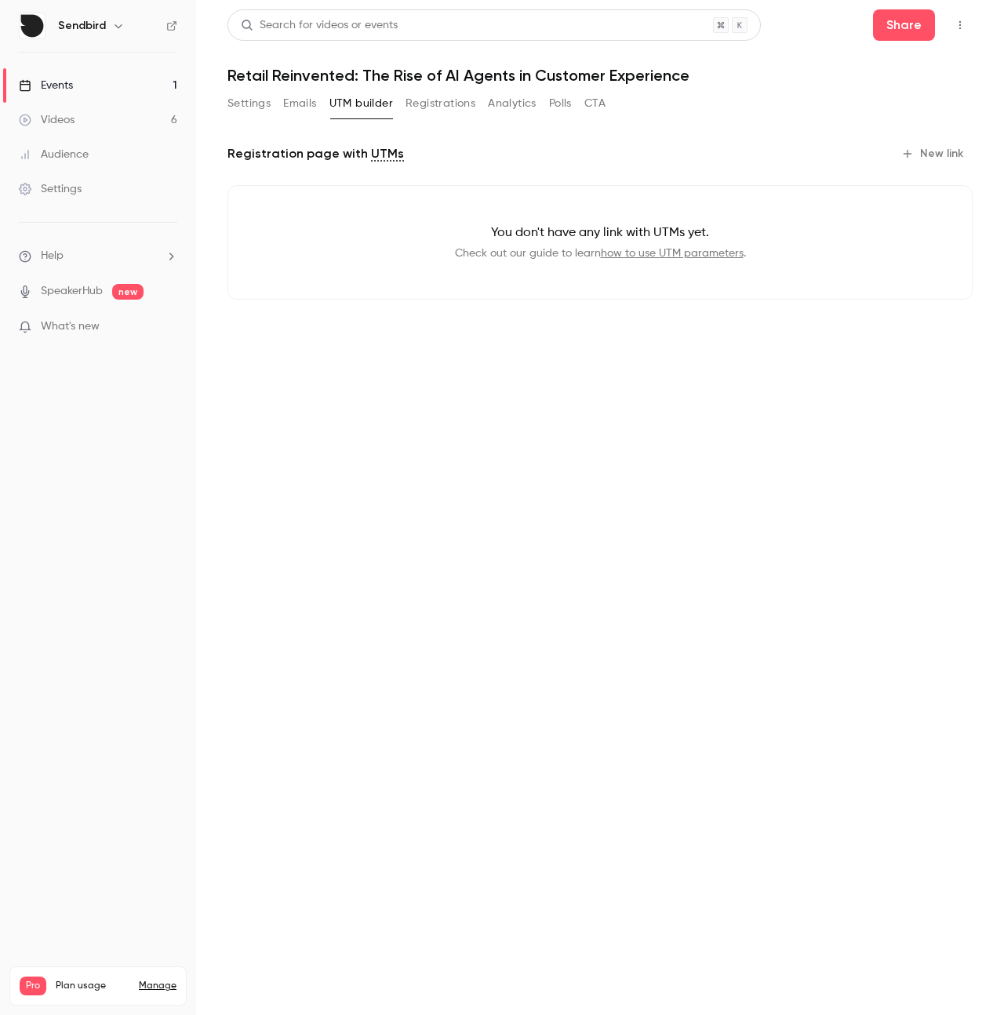
click at [445, 100] on button "Registrations" at bounding box center [441, 103] width 70 height 25
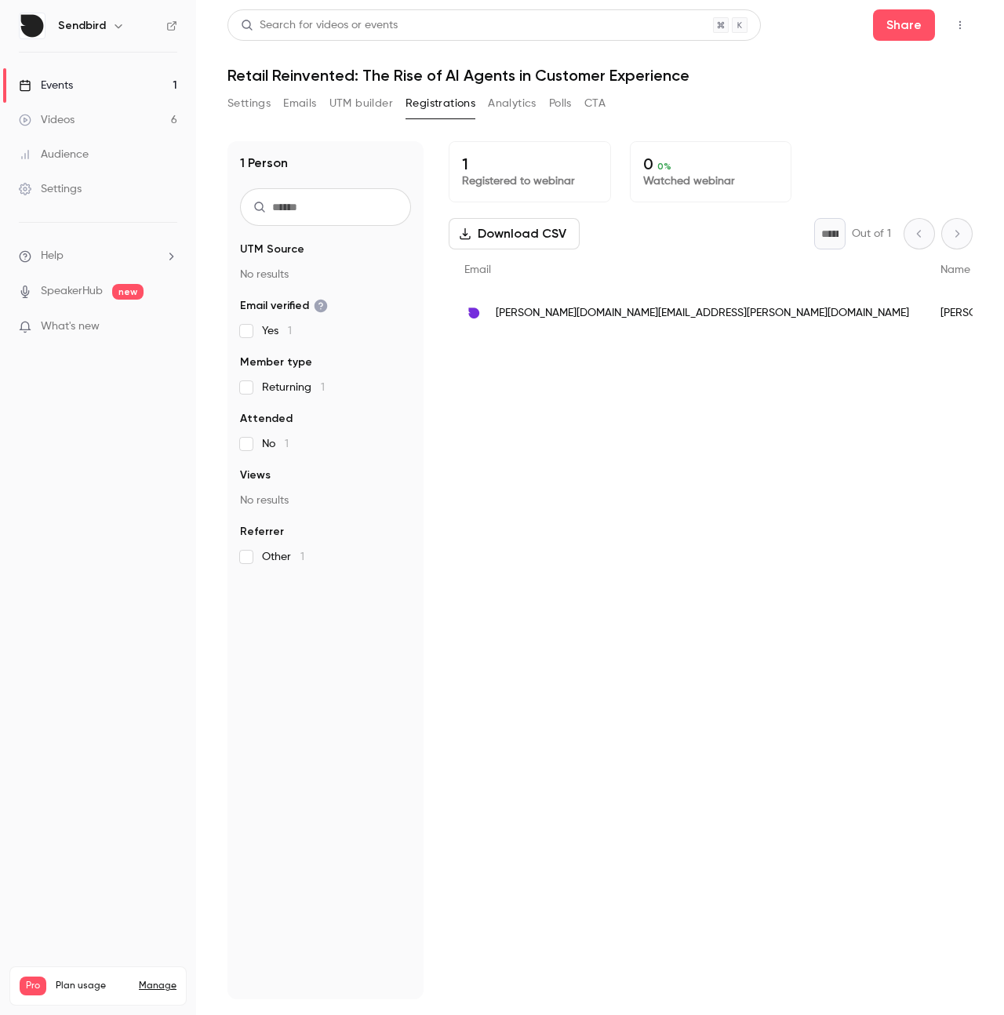
click at [523, 104] on button "Analytics" at bounding box center [512, 103] width 49 height 25
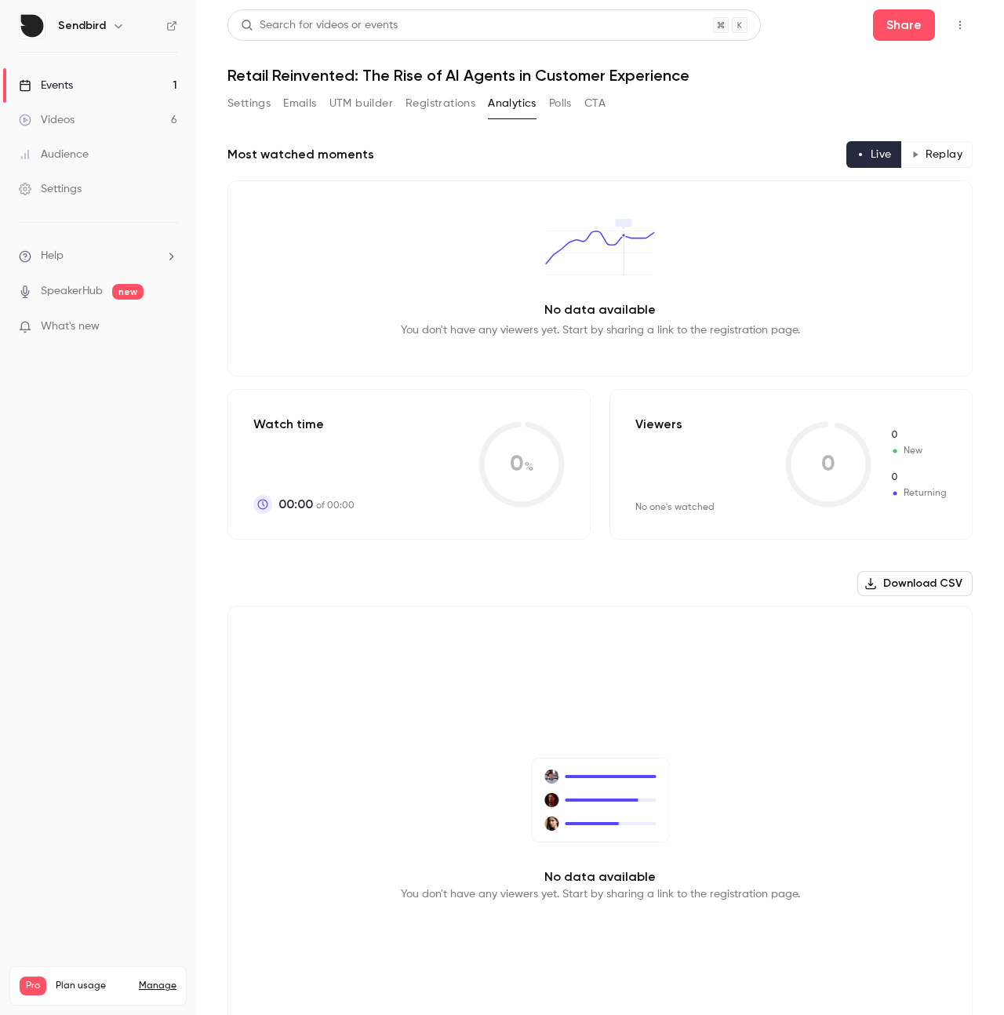
click at [552, 104] on button "Polls" at bounding box center [560, 103] width 23 height 25
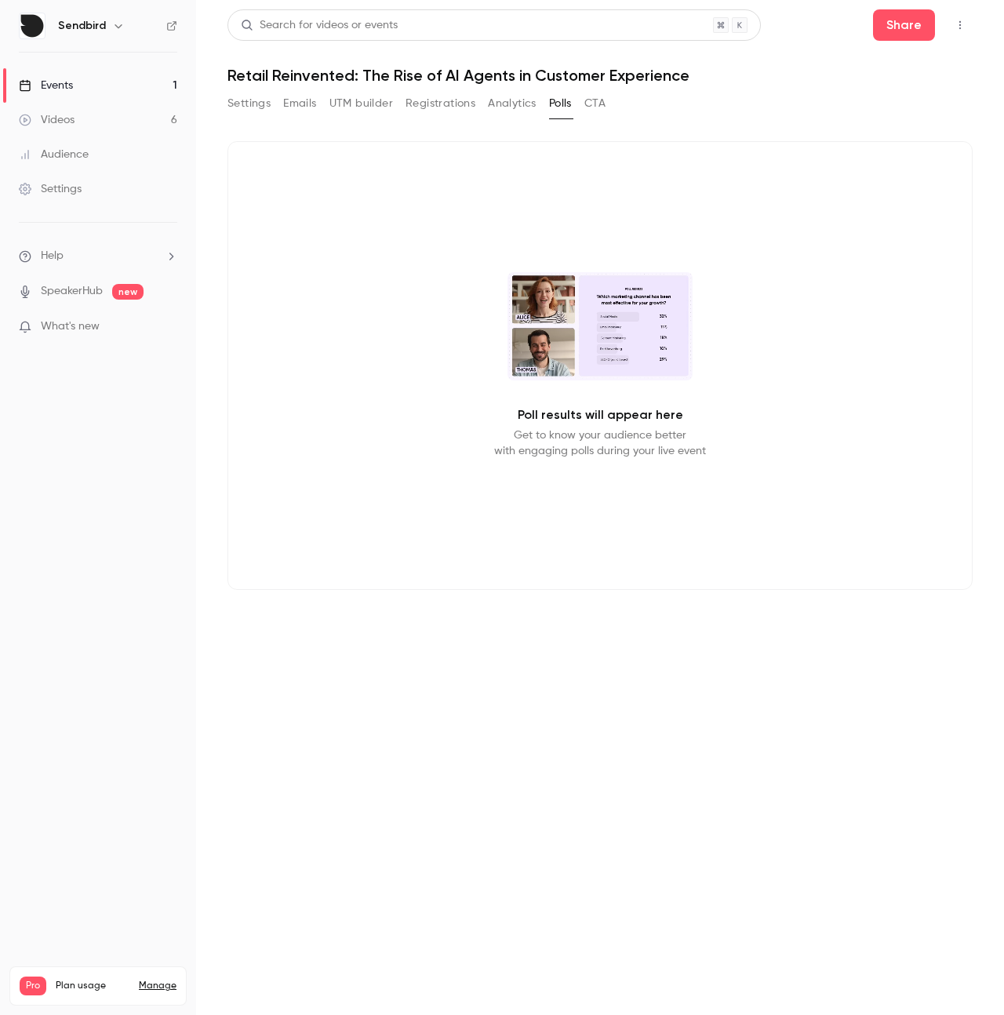
click at [592, 102] on button "CTA" at bounding box center [595, 103] width 21 height 25
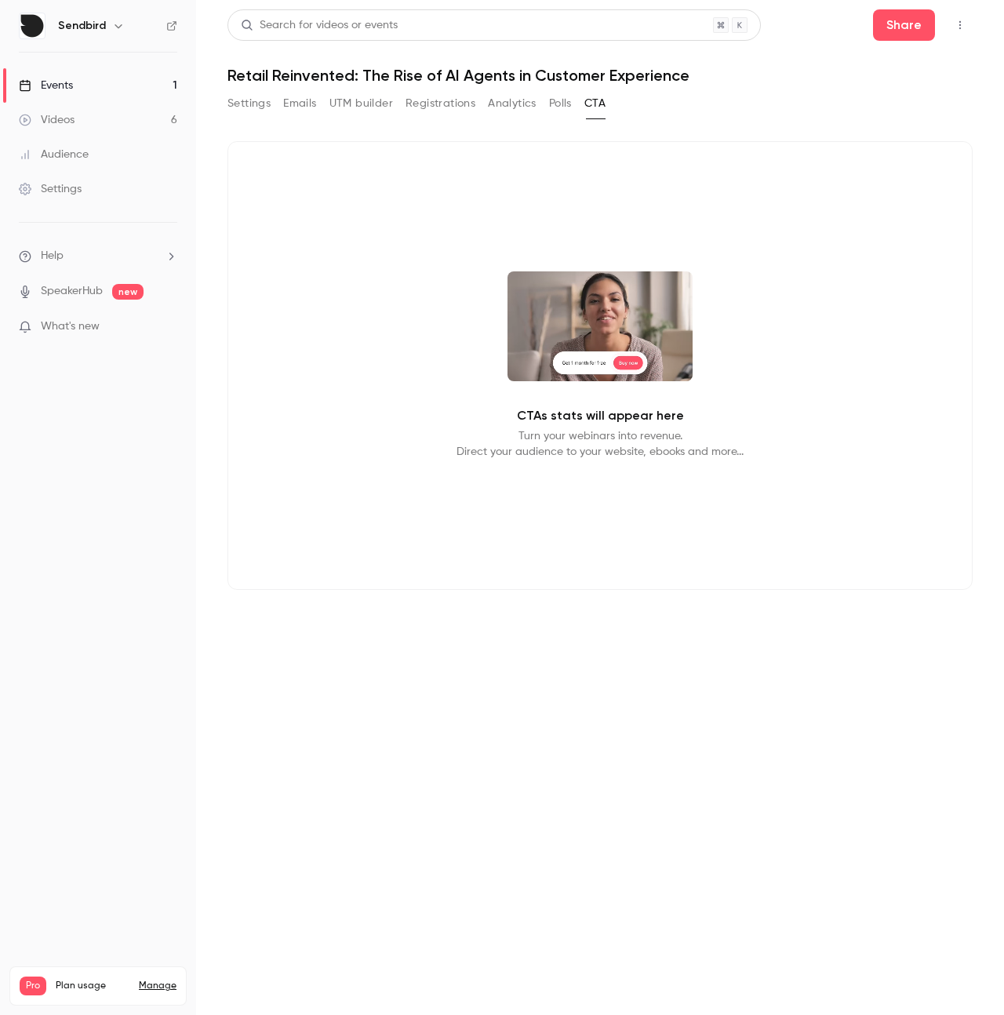
click at [253, 107] on button "Settings" at bounding box center [249, 103] width 43 height 25
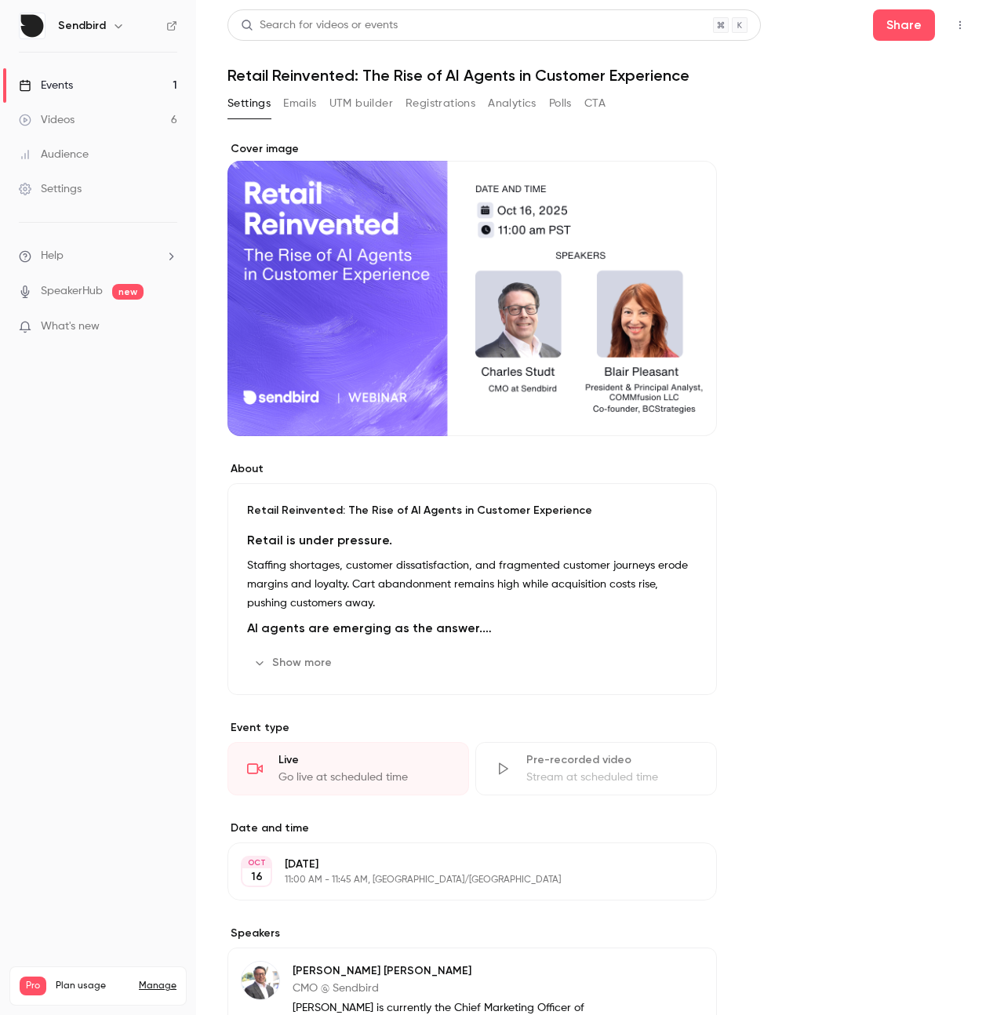
click at [954, 30] on icon "button" at bounding box center [960, 25] width 13 height 11
click at [789, 376] on div at bounding box center [502, 507] width 1004 height 1015
